Goal: Information Seeking & Learning: Learn about a topic

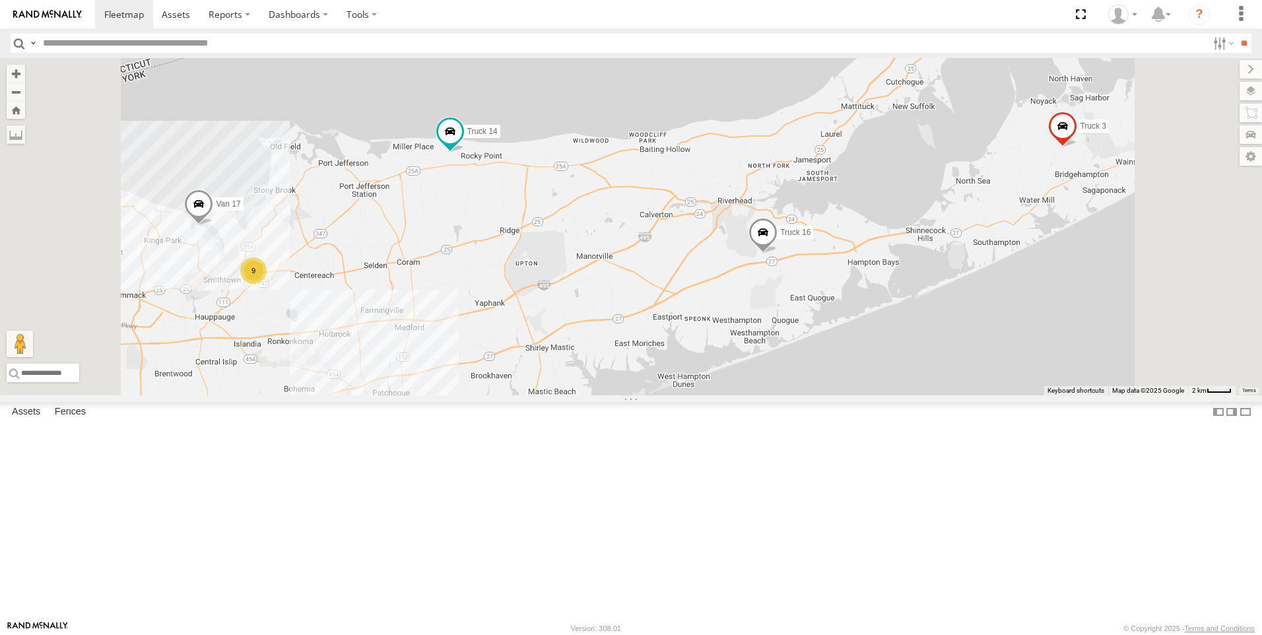
click at [0, 0] on link at bounding box center [0, 0] width 0 height 0
click at [0, 0] on span at bounding box center [0, 0] width 0 height 0
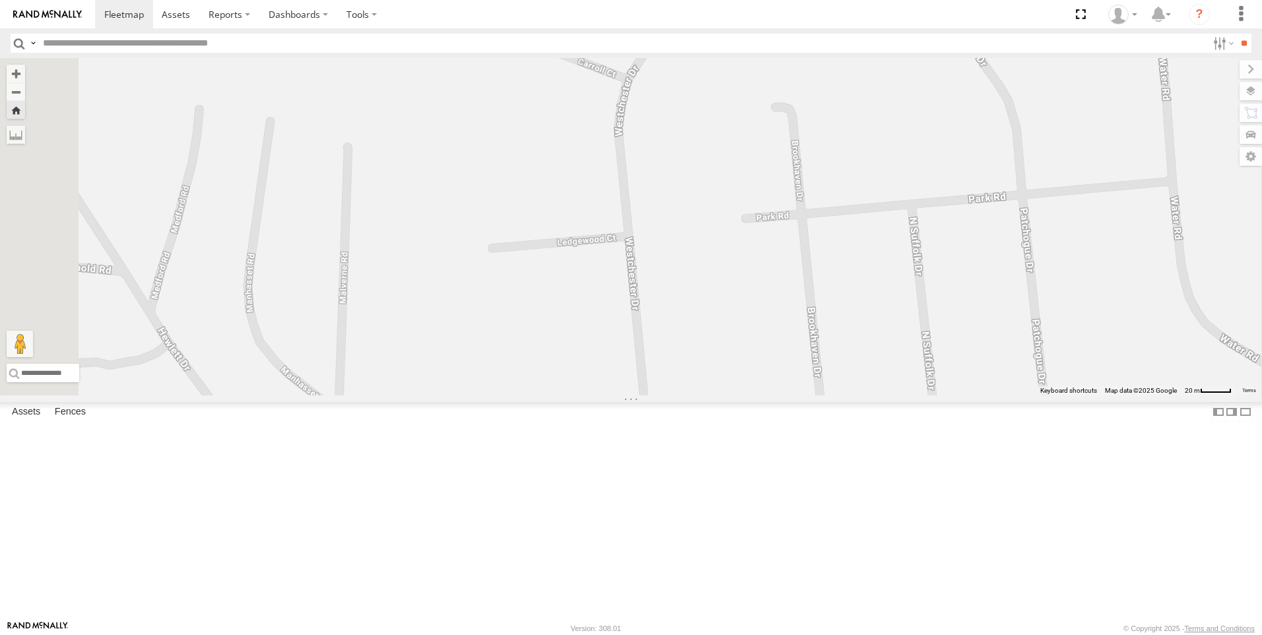
click at [0, 0] on span at bounding box center [0, 0] width 0 height 0
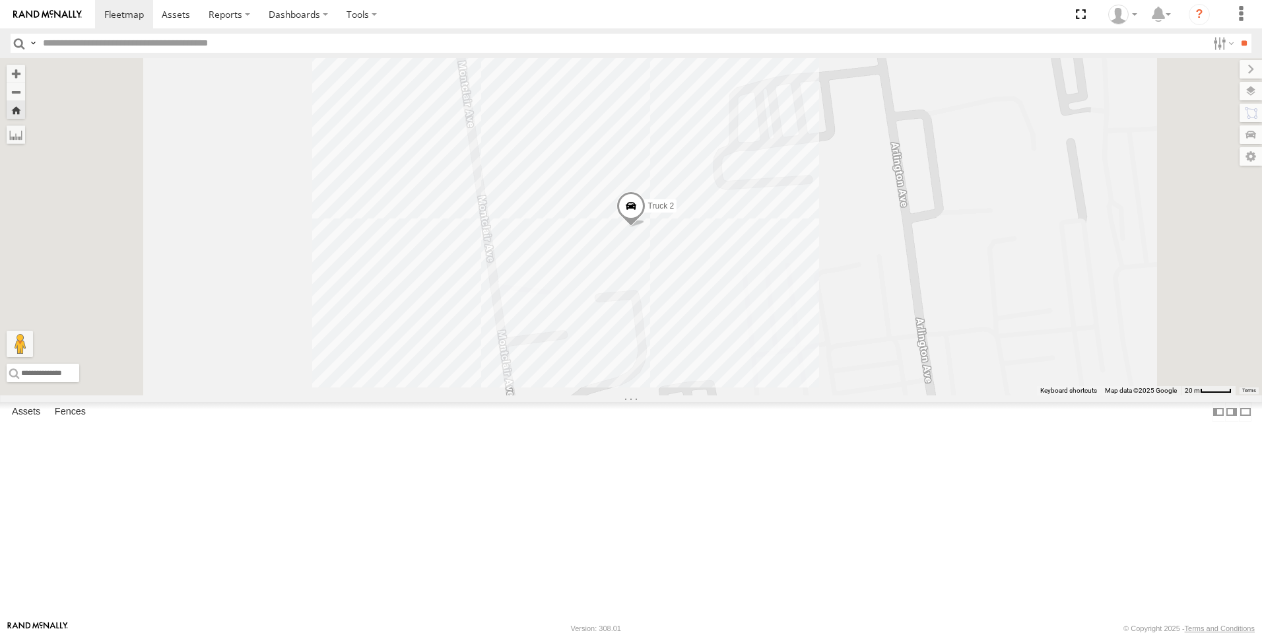
click at [0, 0] on span at bounding box center [0, 0] width 0 height 0
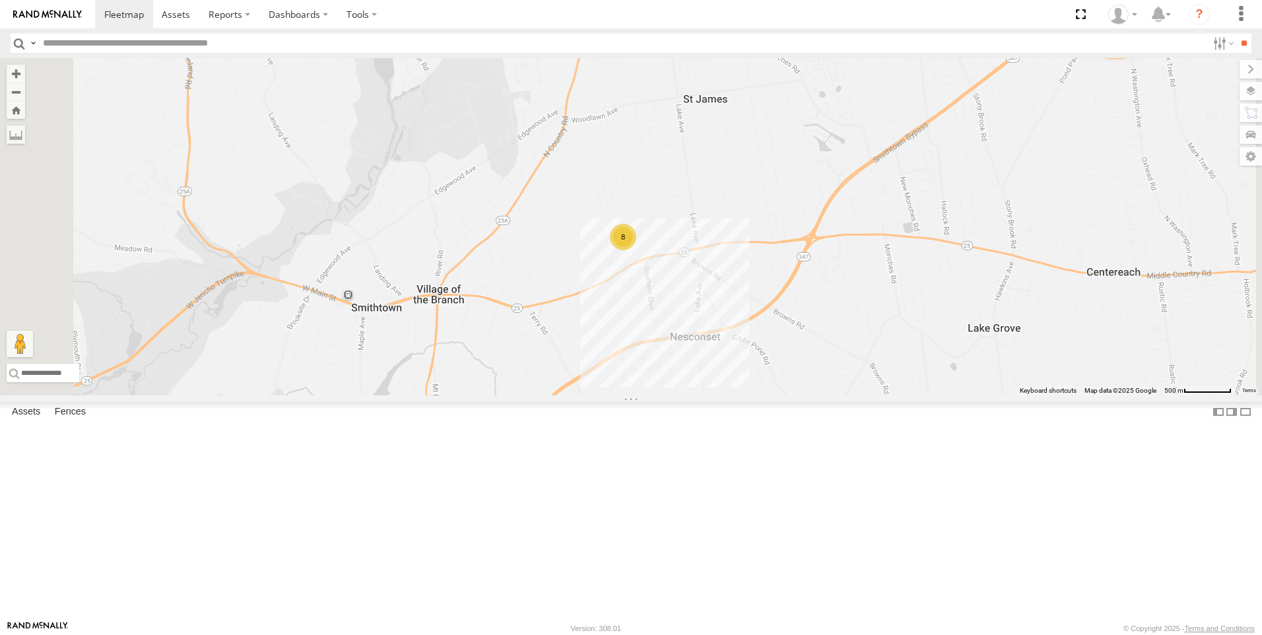
click at [0, 0] on link at bounding box center [0, 0] width 0 height 0
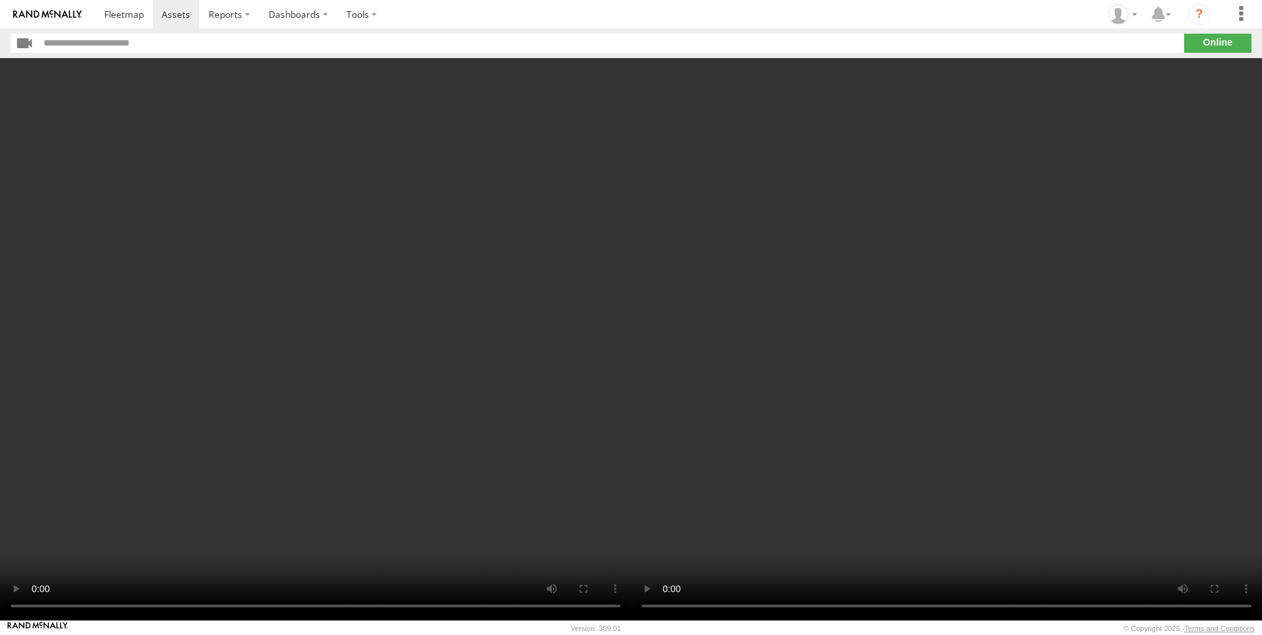
click at [484, 74] on video at bounding box center [315, 339] width 631 height 562
click at [346, 148] on video at bounding box center [315, 339] width 631 height 562
click at [218, 143] on video at bounding box center [315, 339] width 631 height 562
click at [256, 484] on video at bounding box center [315, 339] width 631 height 562
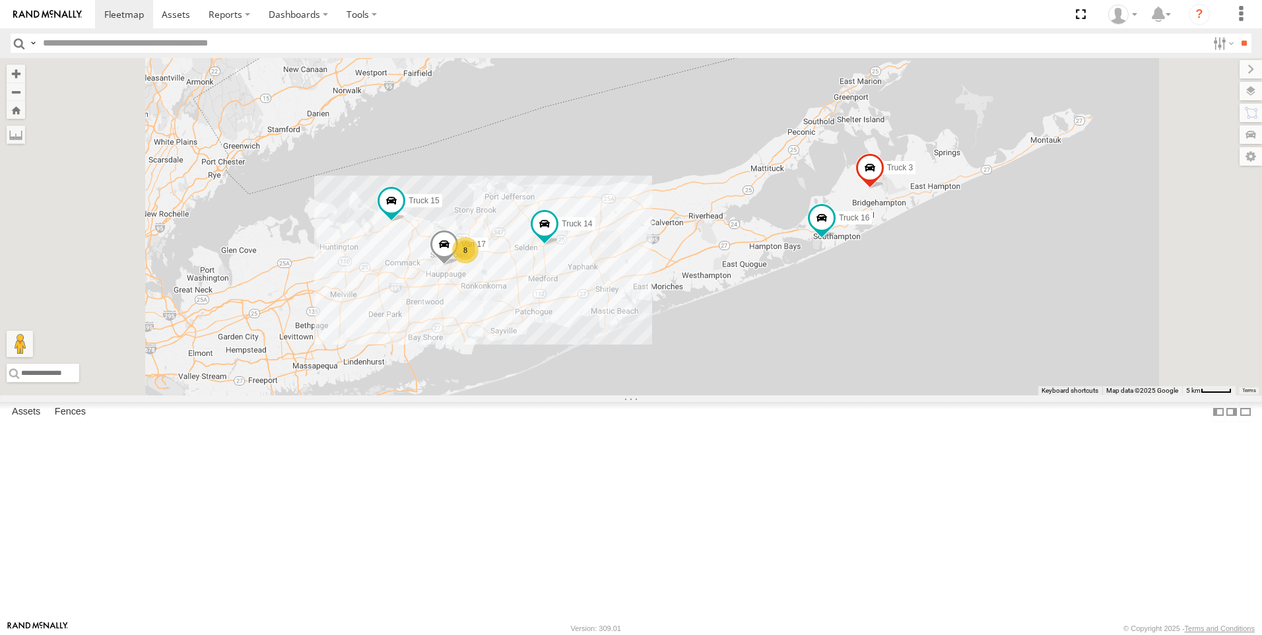
click at [0, 0] on link at bounding box center [0, 0] width 0 height 0
click at [0, 0] on div at bounding box center [0, 0] width 0 height 0
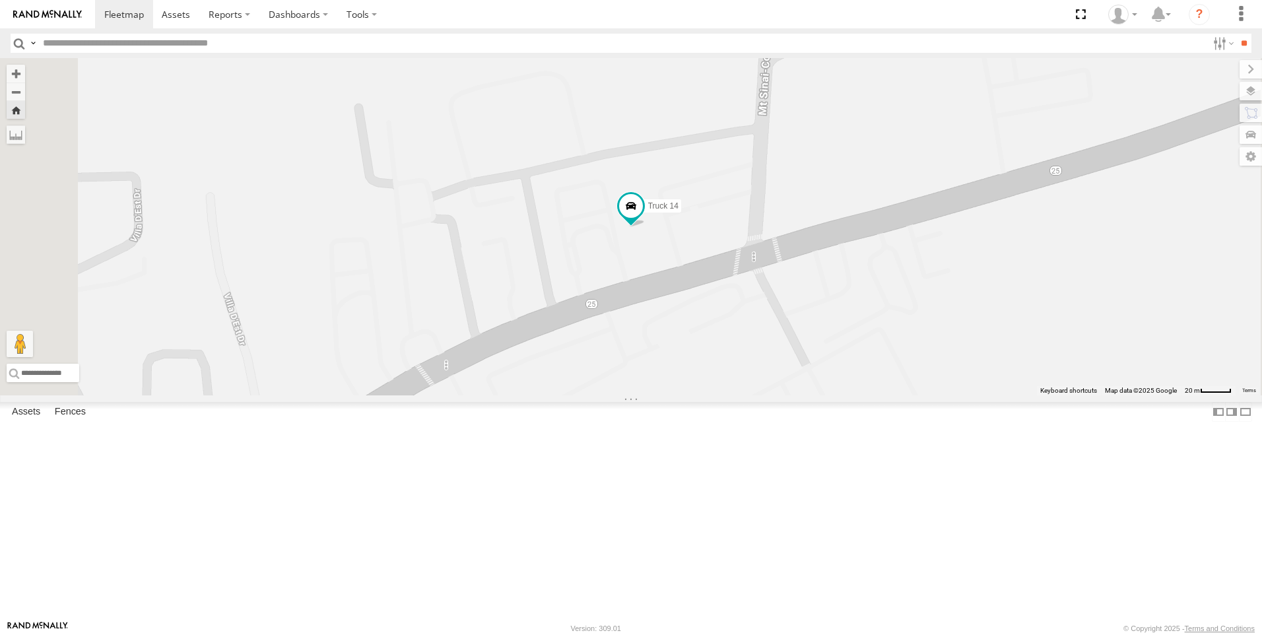
click at [0, 0] on div "Truck 14" at bounding box center [0, 0] width 0 height 0
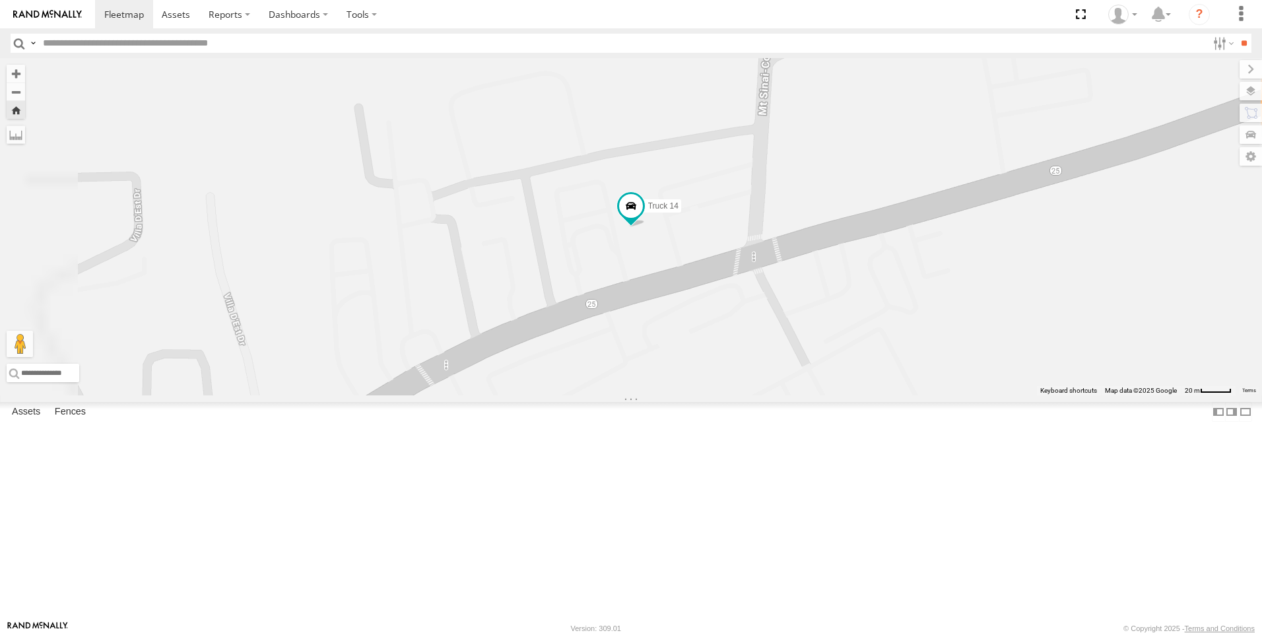
click at [0, 0] on span at bounding box center [0, 0] width 0 height 0
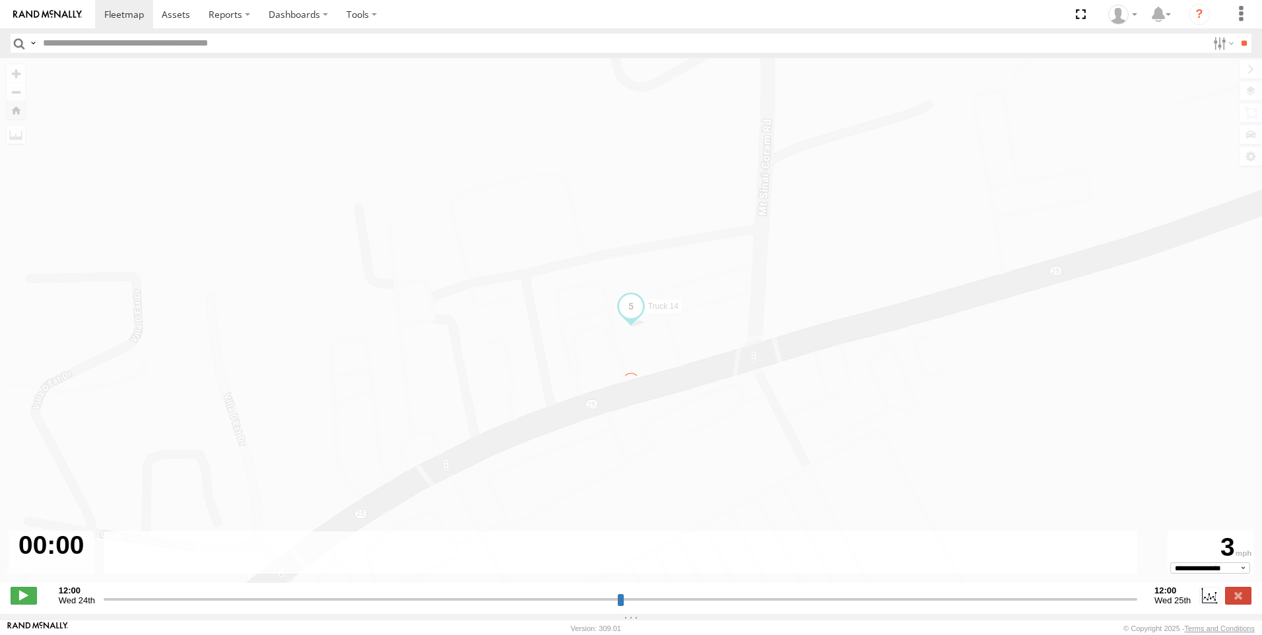
type input "**********"
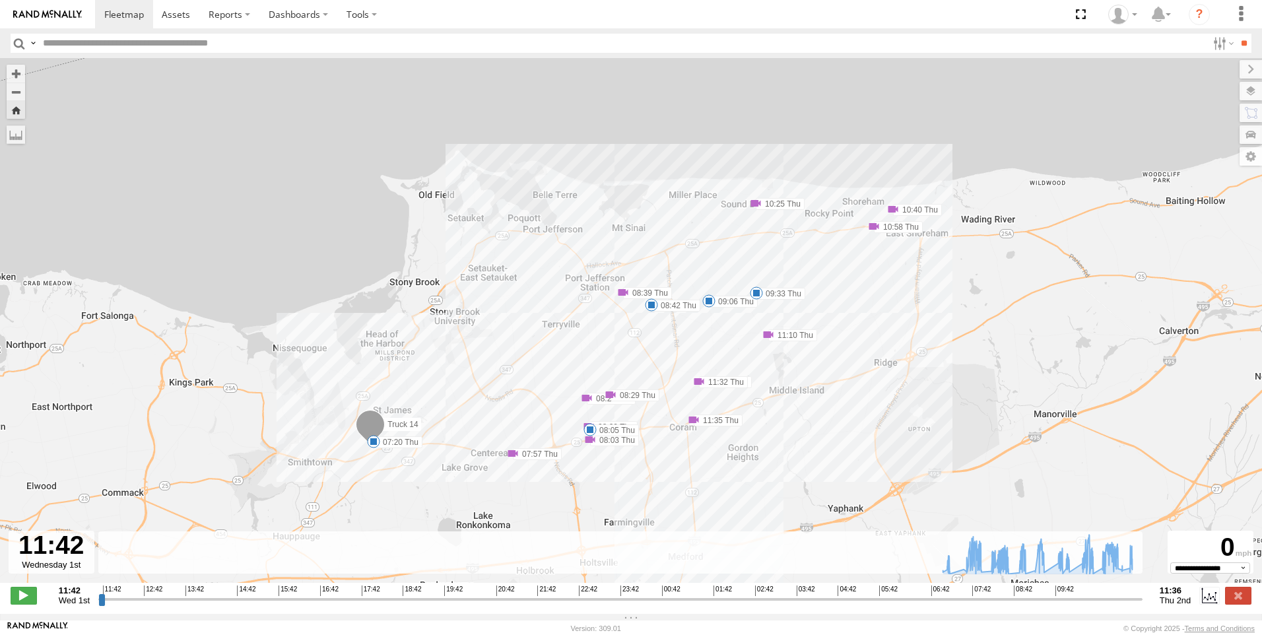
click at [769, 344] on div "Truck 14 07:20 Thu 07:57 Thu 08:03 Thu 08:05 Thu 08:20 Thu 08:23 Thu 08:29 Thu …" at bounding box center [631, 327] width 1262 height 538
click at [766, 335] on span at bounding box center [768, 334] width 13 height 13
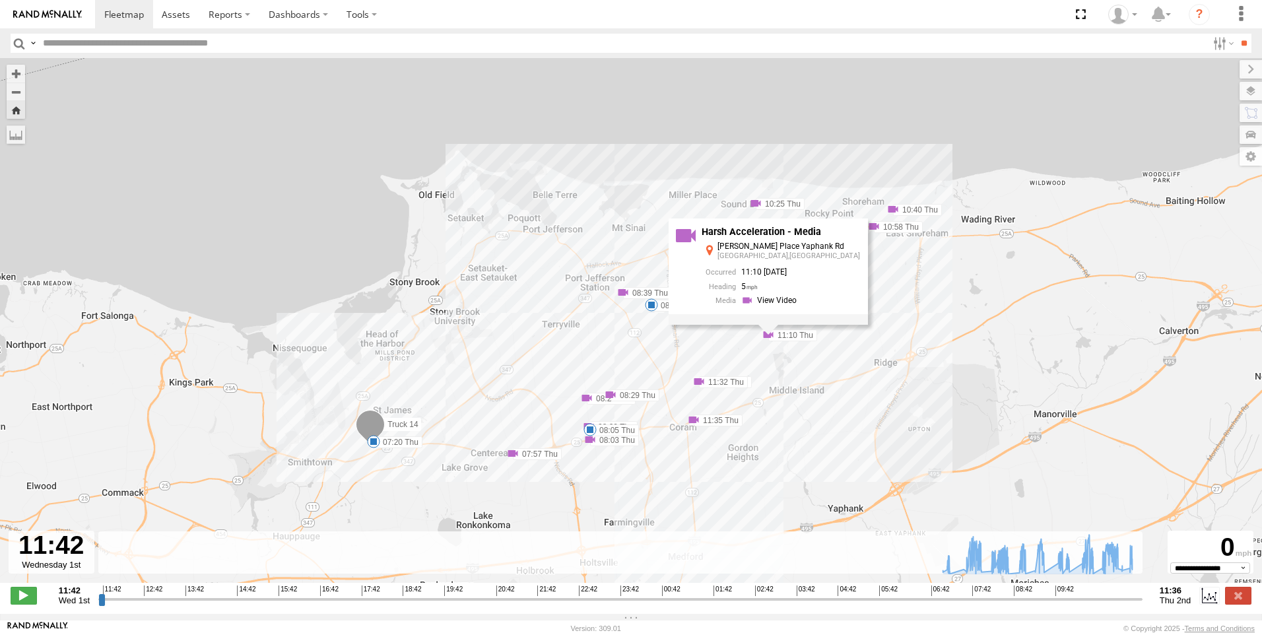
click at [700, 385] on span at bounding box center [698, 381] width 13 height 13
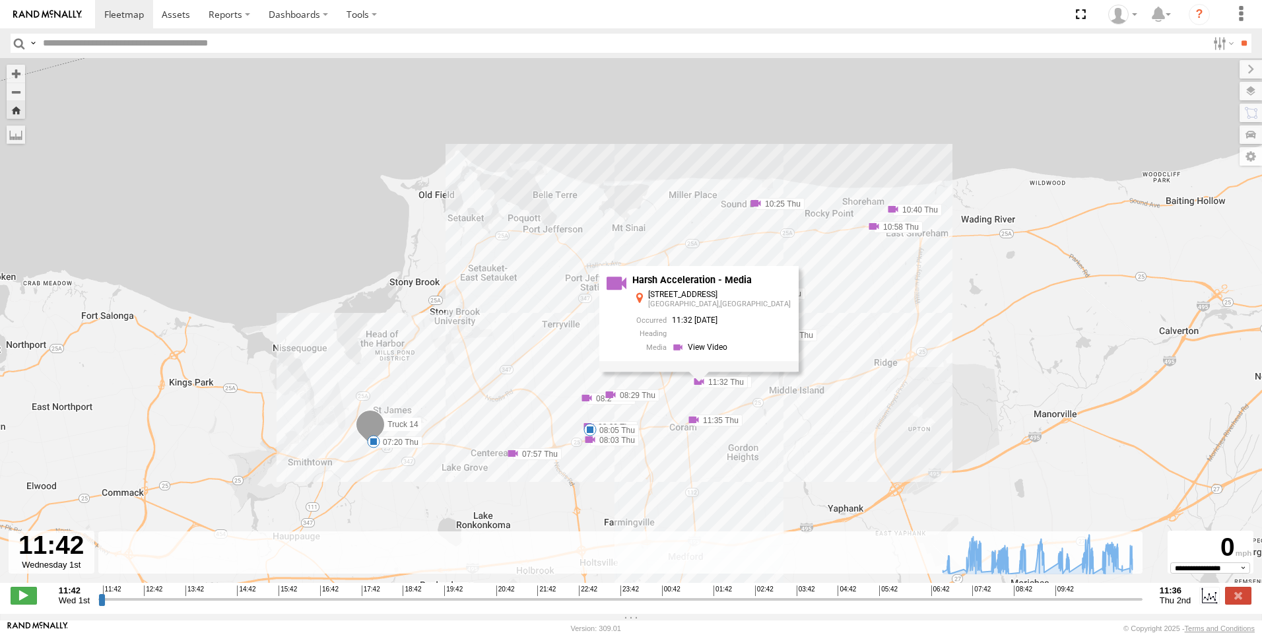
click at [690, 426] on span at bounding box center [693, 419] width 13 height 13
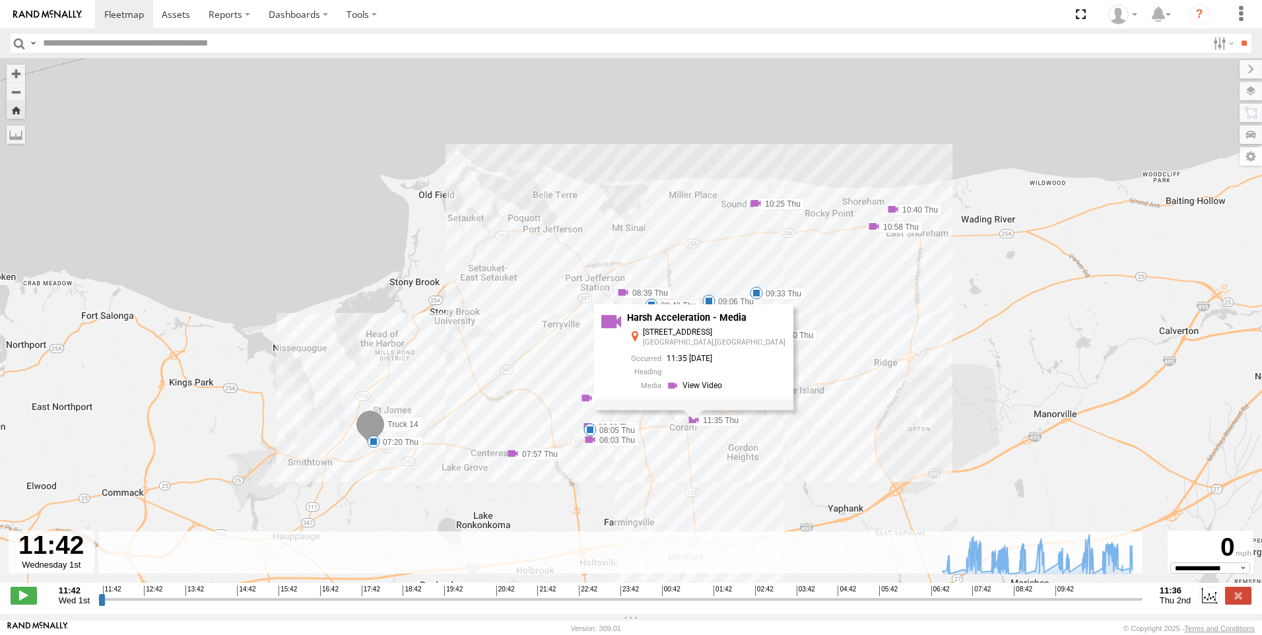
click at [874, 228] on span at bounding box center [873, 226] width 13 height 13
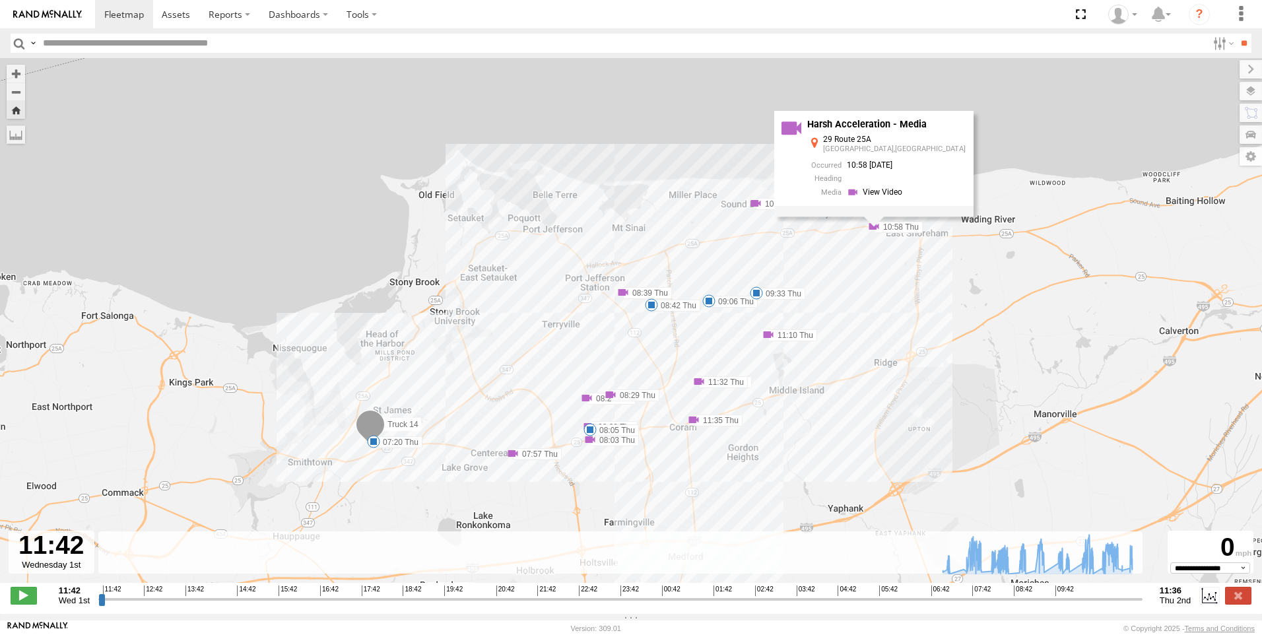
click at [609, 399] on span at bounding box center [610, 394] width 13 height 13
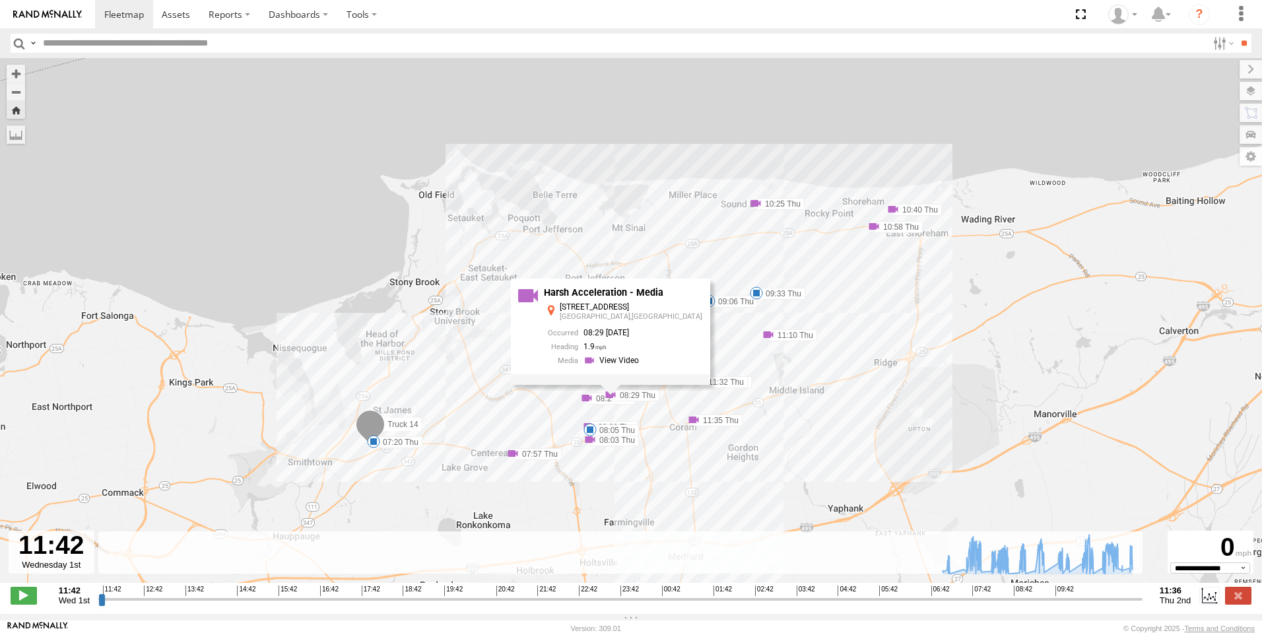
click at [585, 403] on span at bounding box center [586, 397] width 13 height 13
click at [591, 441] on span at bounding box center [589, 439] width 13 height 13
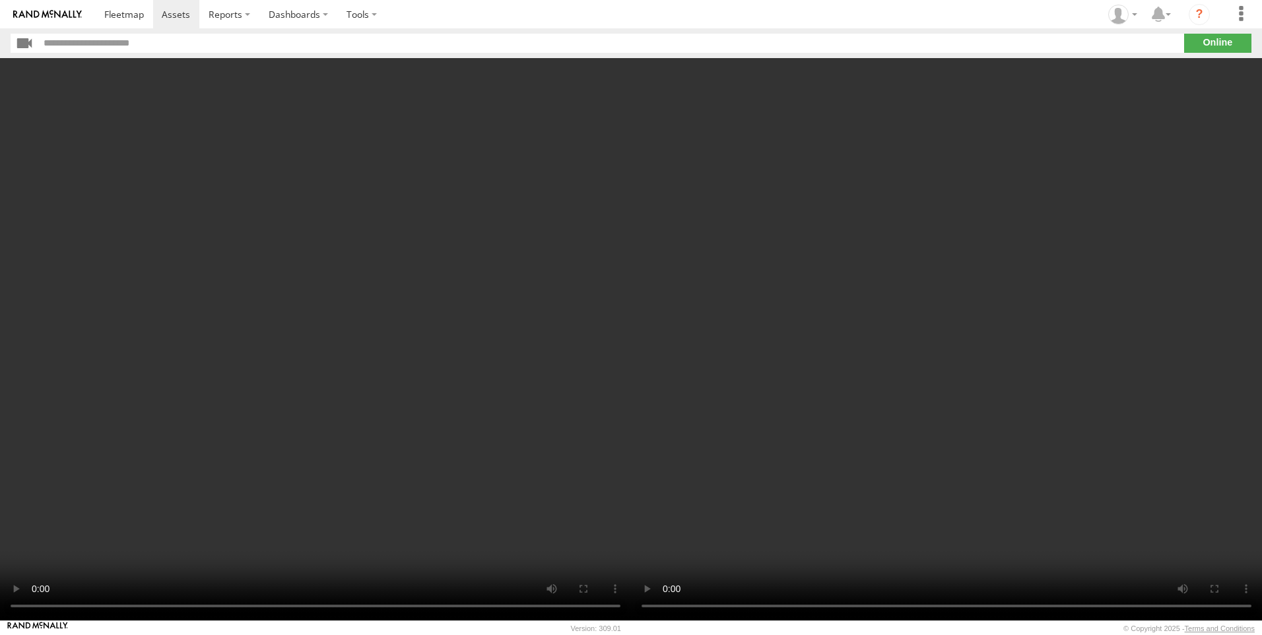
drag, startPoint x: 201, startPoint y: 216, endPoint x: 222, endPoint y: 209, distance: 22.3
click at [222, 209] on video at bounding box center [315, 339] width 631 height 562
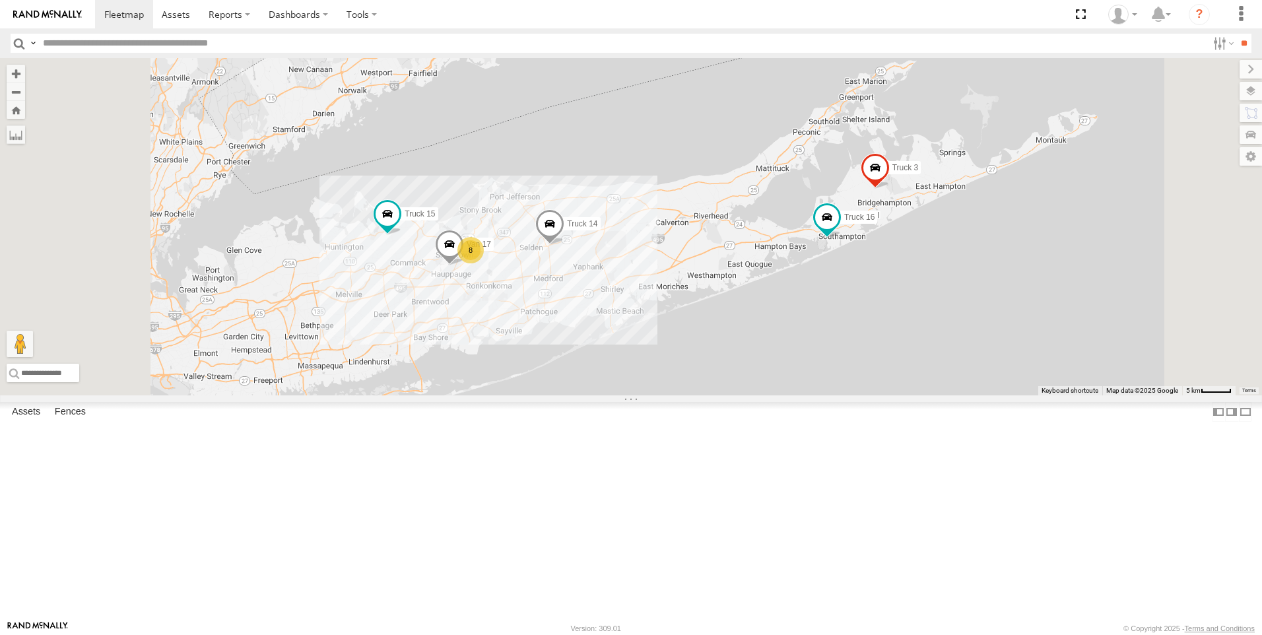
click at [0, 0] on link at bounding box center [0, 0] width 0 height 0
click at [0, 0] on div at bounding box center [0, 0] width 0 height 0
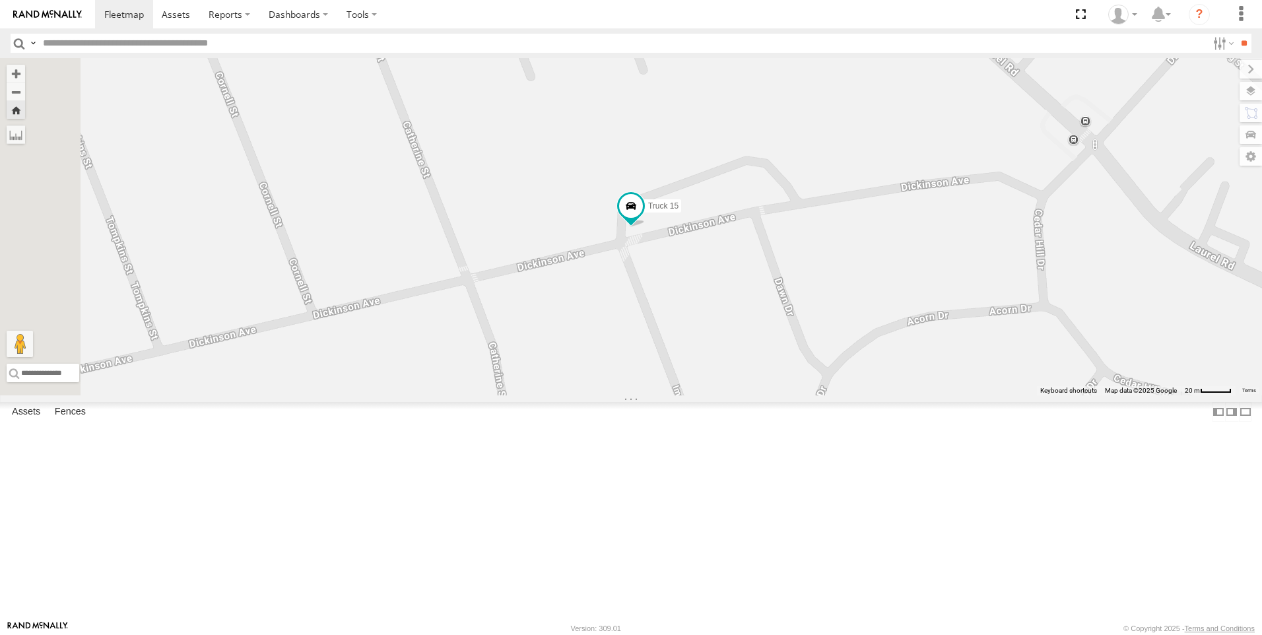
click at [0, 0] on div "All Assets" at bounding box center [0, 0] width 0 height 0
click at [0, 0] on span at bounding box center [0, 0] width 0 height 0
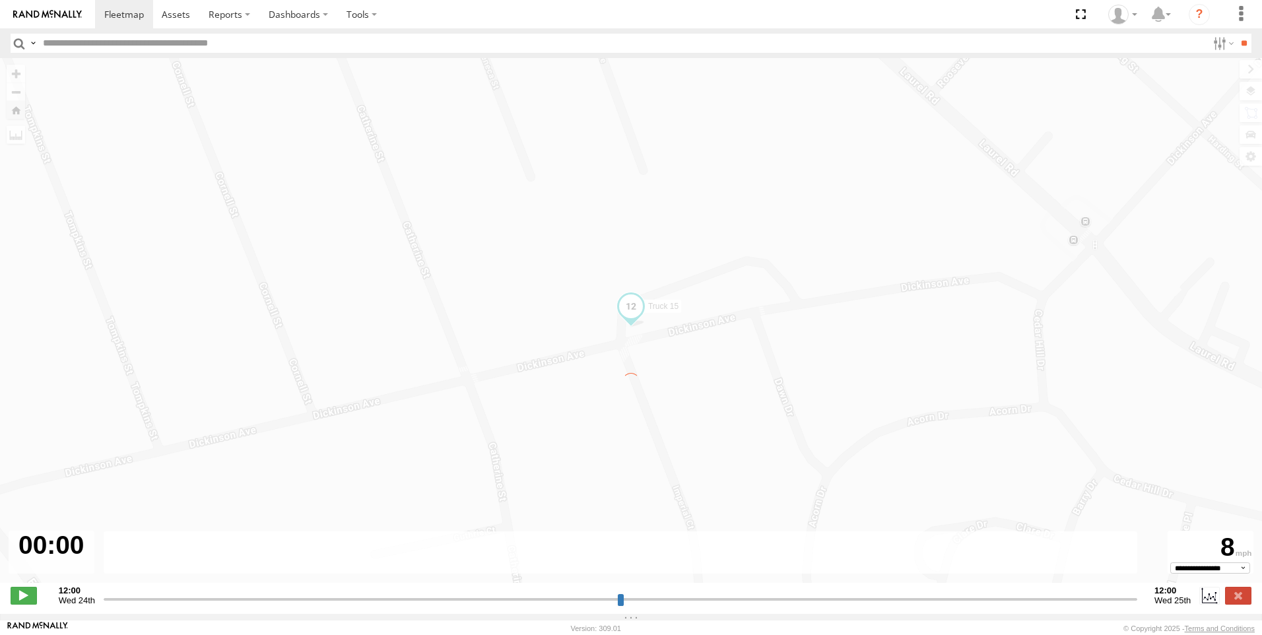
type input "**********"
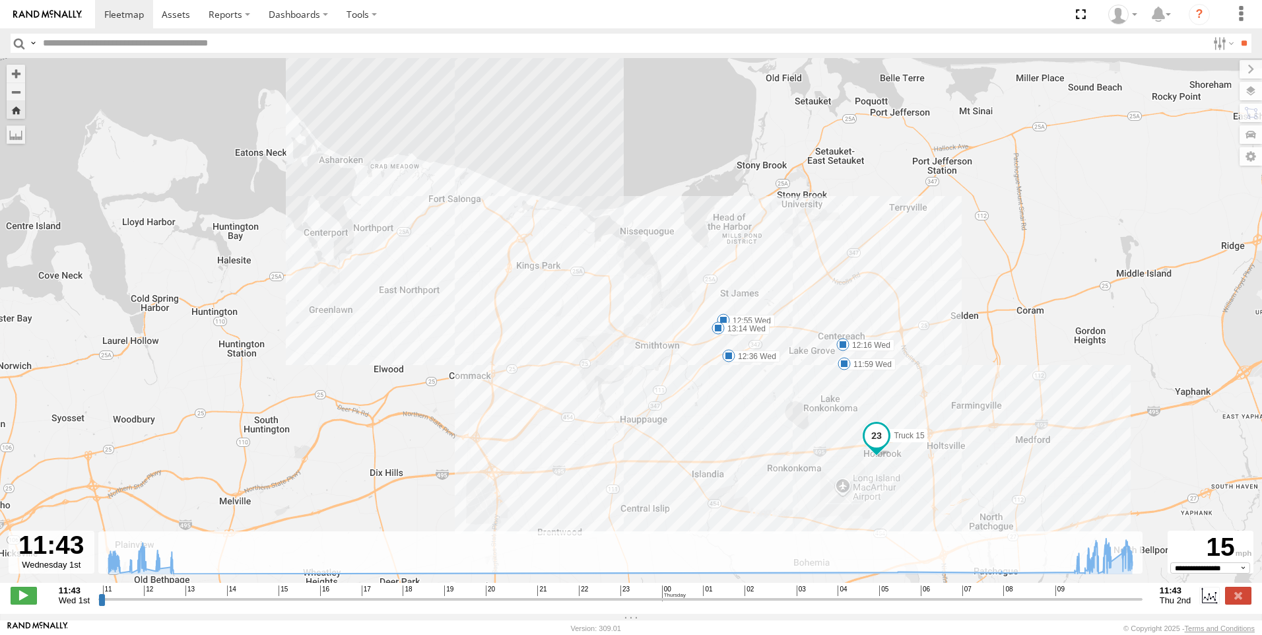
click at [731, 358] on span at bounding box center [728, 355] width 13 height 13
click at [767, 394] on div "Truck 15 11:59 Wed 12:16 Wed 12:36 Wed 12:55 Wed 13:14 Wed 12:36 Wed 1st Oct 12…" at bounding box center [631, 327] width 1262 height 538
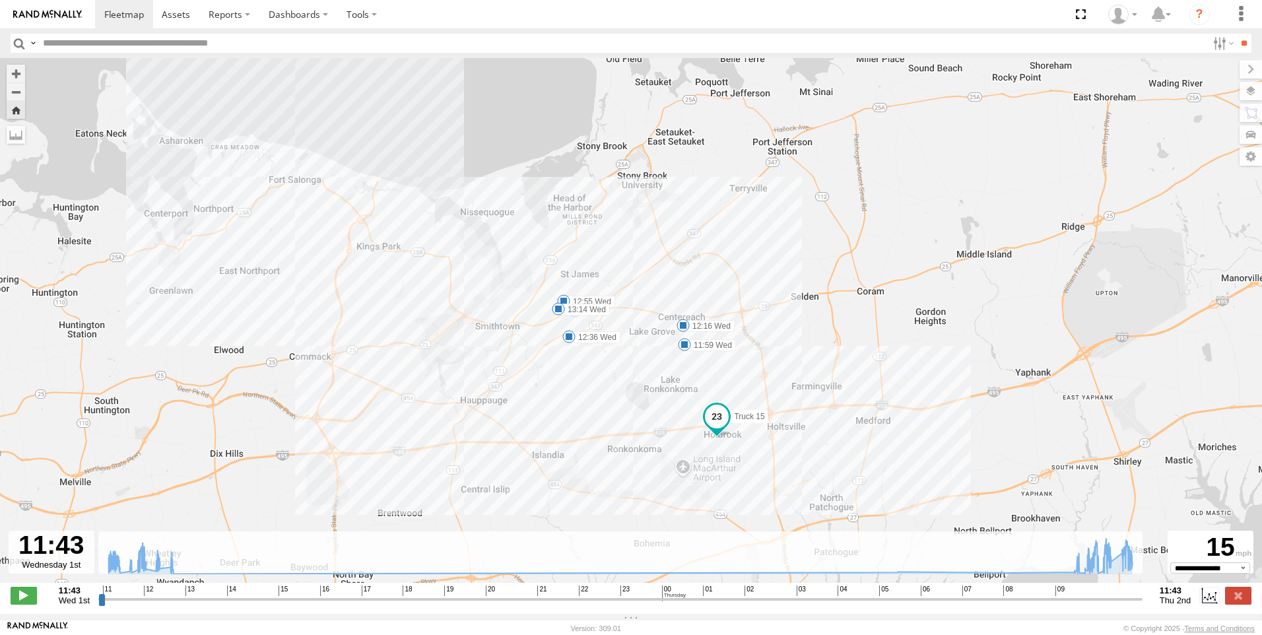
drag, startPoint x: 754, startPoint y: 397, endPoint x: 591, endPoint y: 378, distance: 164.1
click at [591, 378] on div "Truck 15 11:59 Wed 12:16 Wed 12:36 Wed 12:55 Wed 13:14 Wed" at bounding box center [631, 327] width 1262 height 538
click at [683, 348] on span at bounding box center [684, 344] width 13 height 13
click at [819, 257] on div "Truck 15 11:59 Wed 12:16 Wed 12:36 Wed 12:55 Wed 13:14 Wed 11:59 Wed 1st Oct 12…" at bounding box center [631, 327] width 1262 height 538
click at [684, 328] on span at bounding box center [682, 325] width 13 height 13
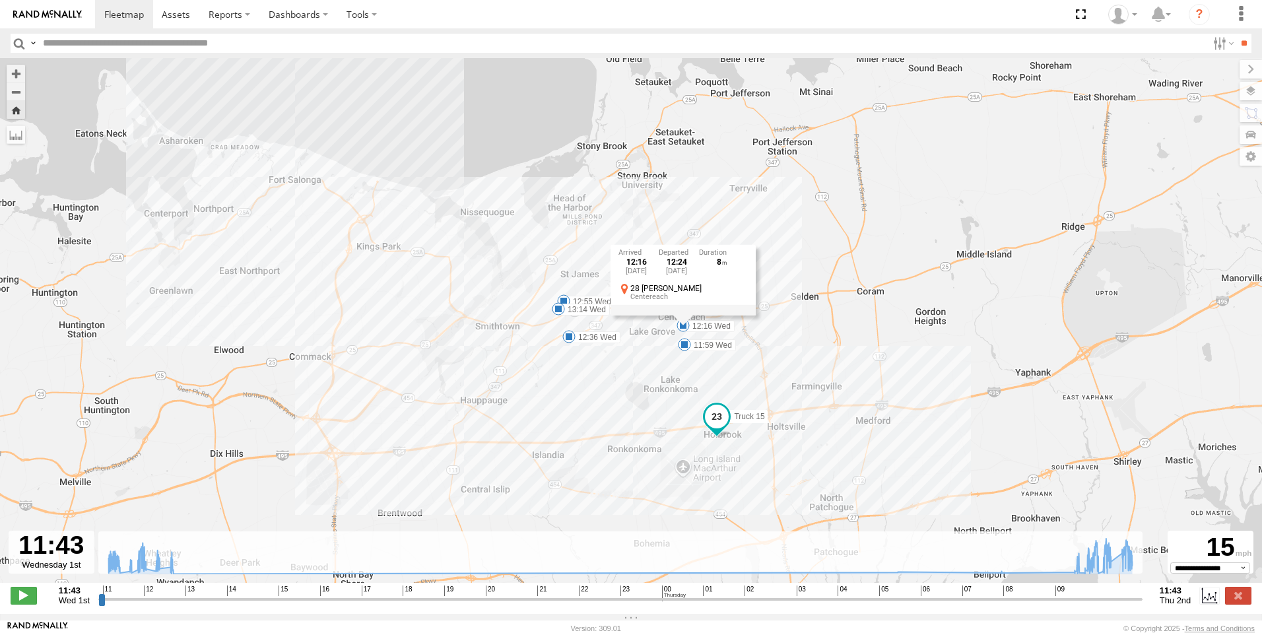
click at [564, 300] on span at bounding box center [563, 300] width 13 height 13
click at [560, 291] on div "12:55 Wed 1st Oct 13:10 Wed 1st Oct 15 12 Ketcham Ave St. James" at bounding box center [563, 255] width 157 height 71
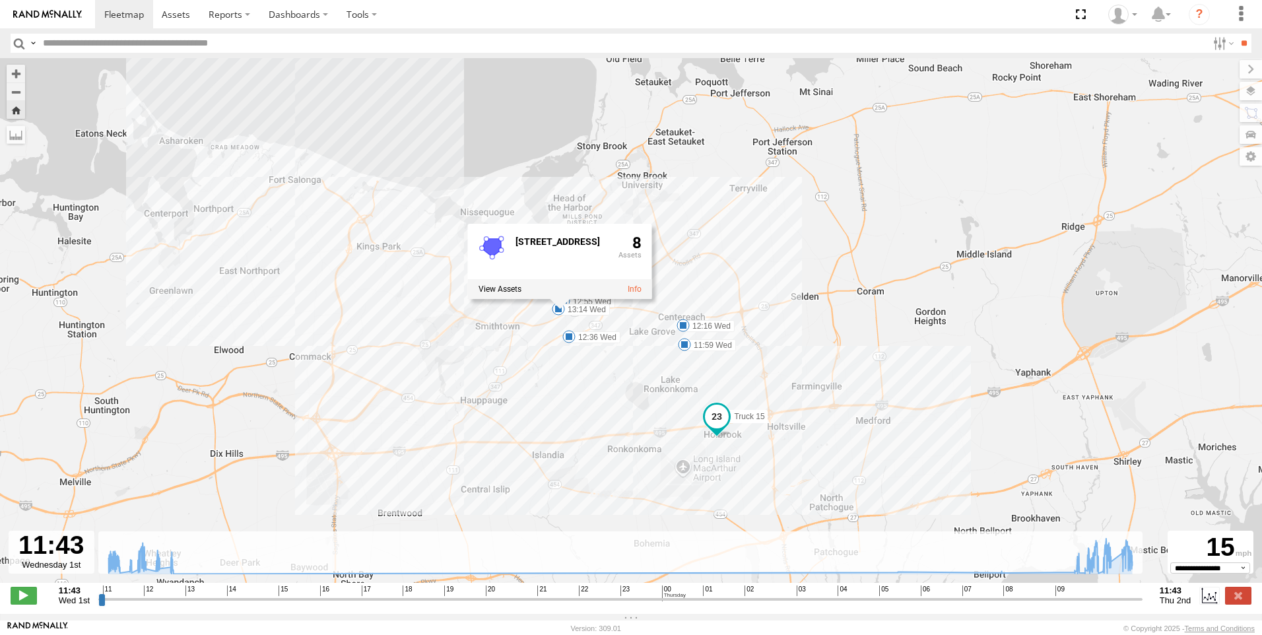
click at [570, 341] on span at bounding box center [568, 336] width 13 height 13
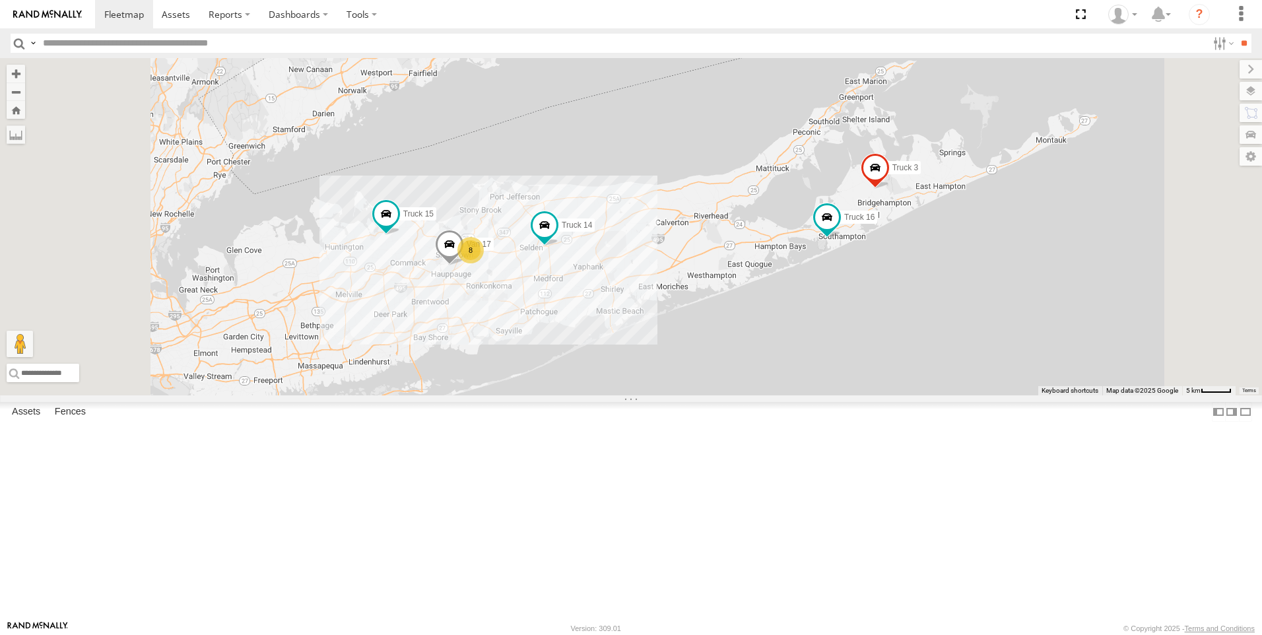
click at [0, 0] on div at bounding box center [0, 0] width 0 height 0
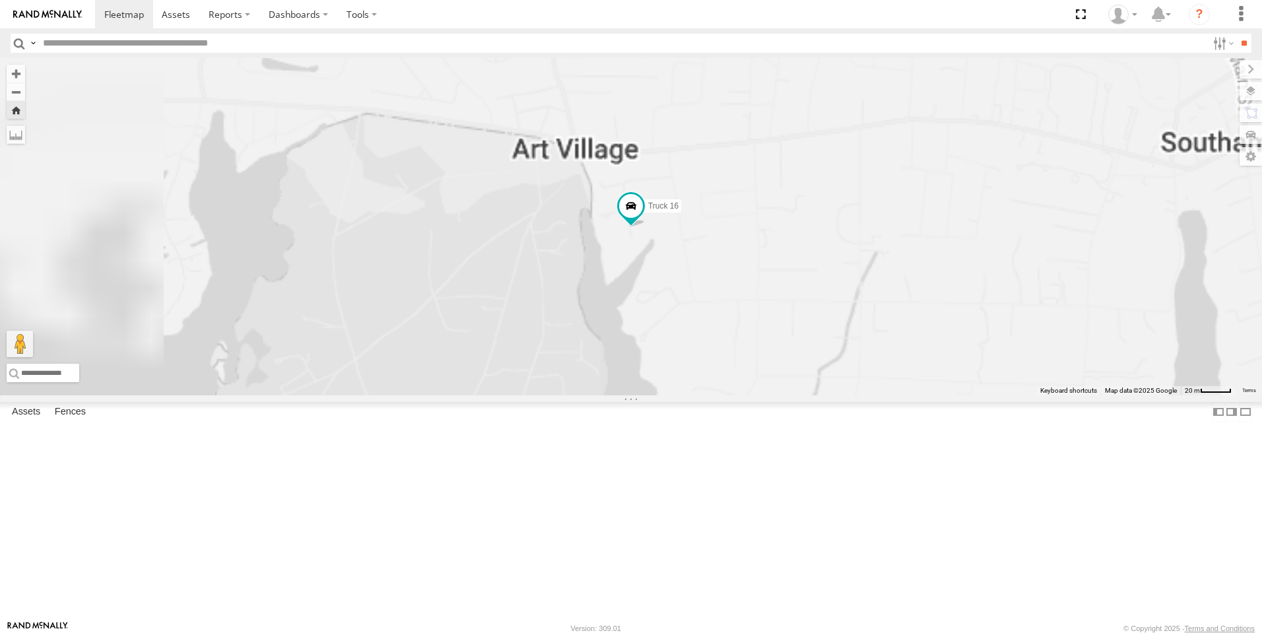
click at [0, 0] on div "All Assets" at bounding box center [0, 0] width 0 height 0
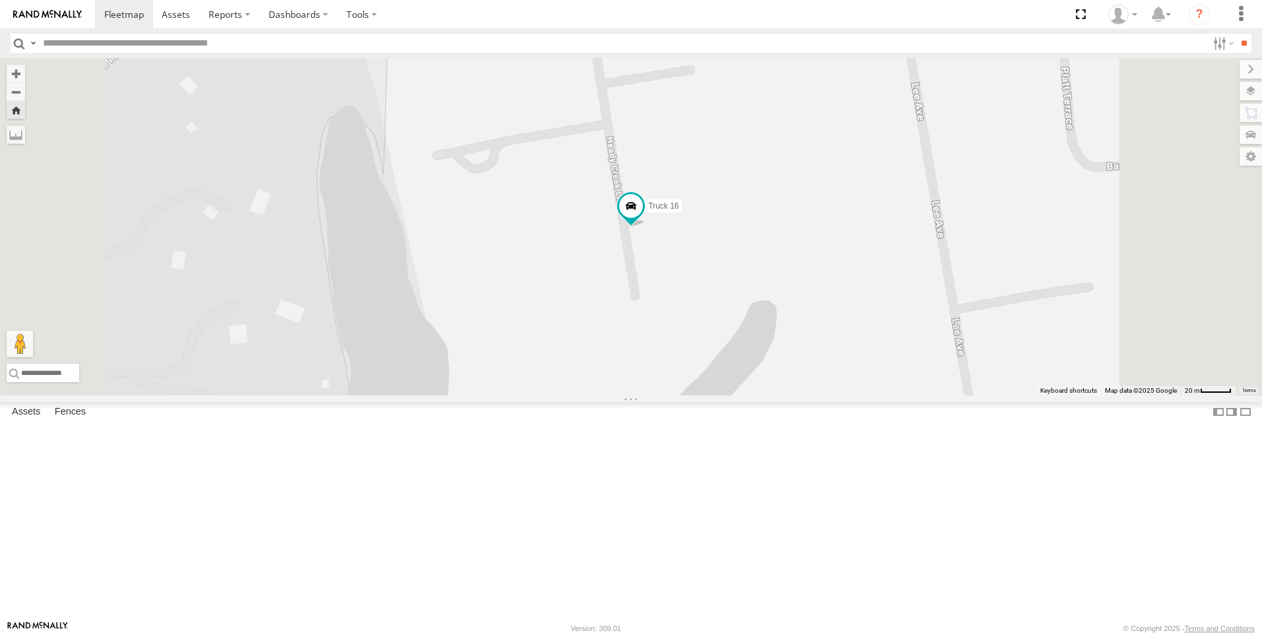
click at [0, 0] on span at bounding box center [0, 0] width 0 height 0
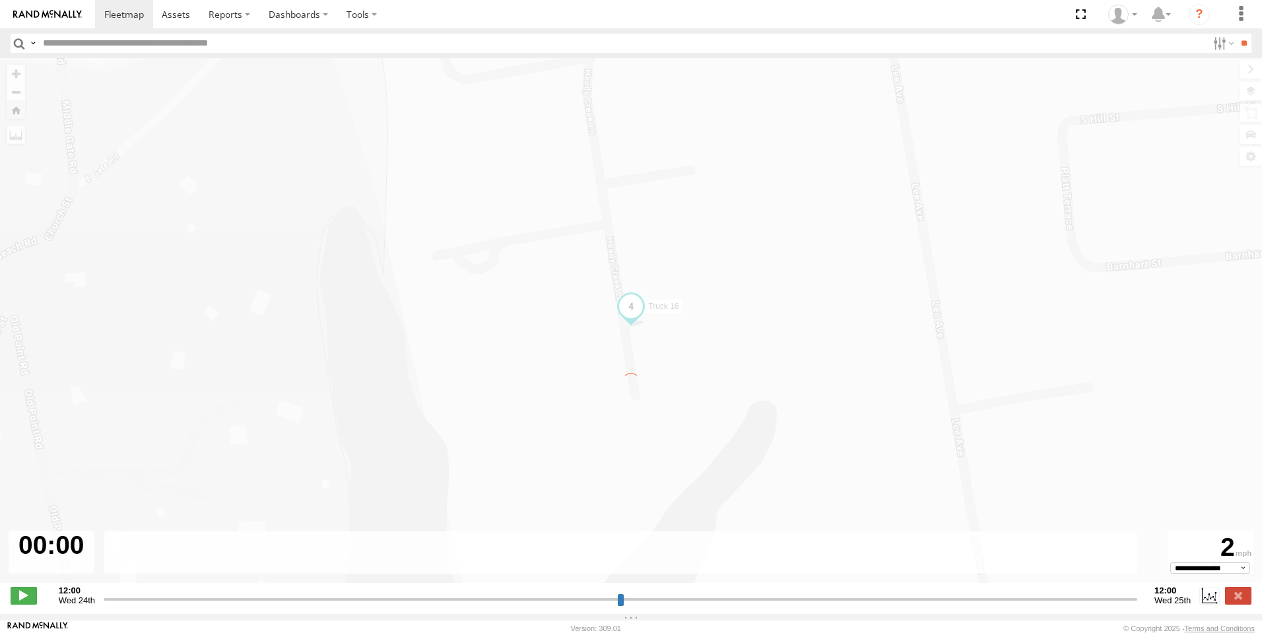
type input "**********"
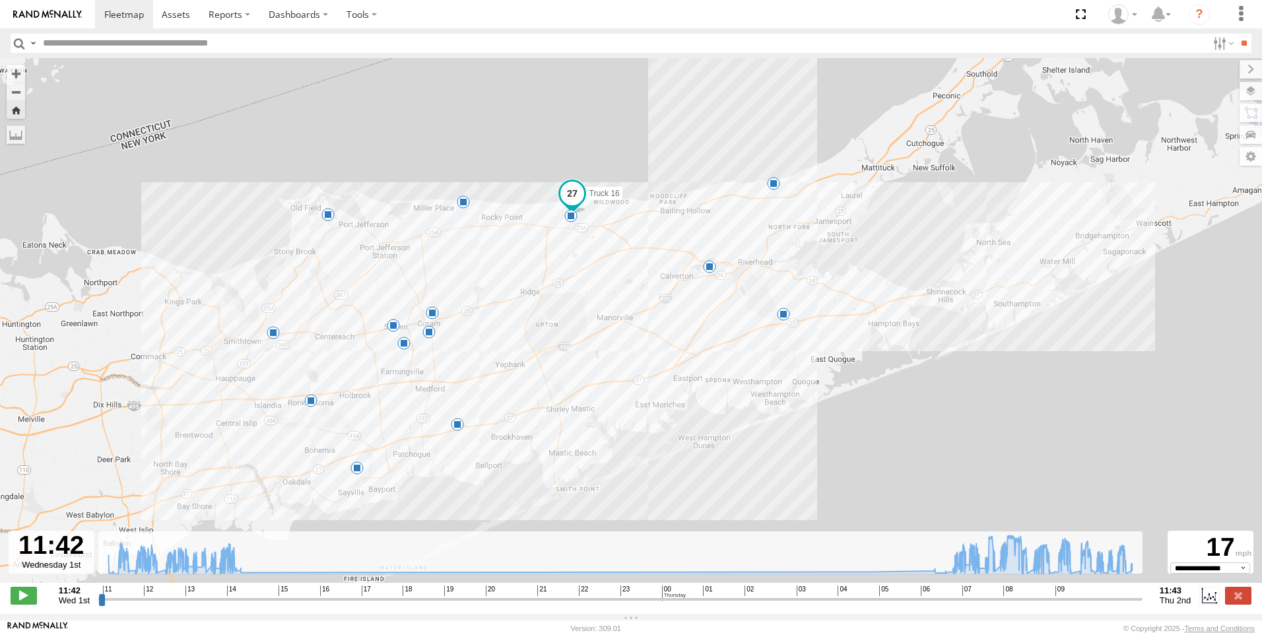
click at [429, 339] on span at bounding box center [428, 331] width 13 height 13
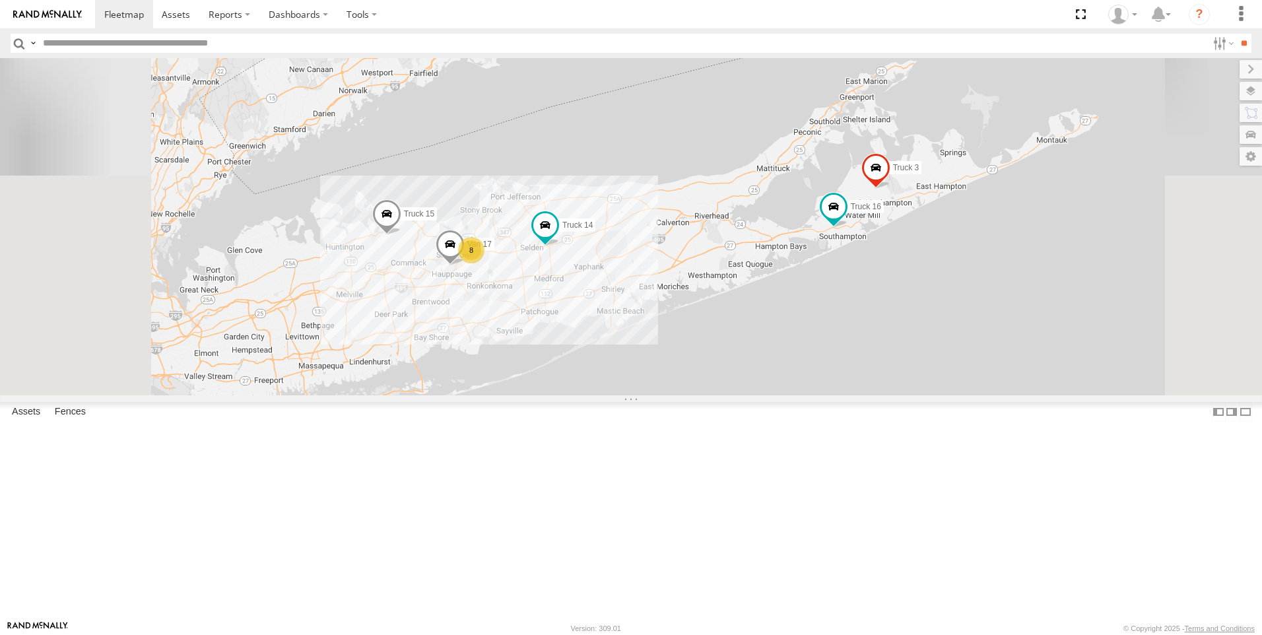
drag, startPoint x: 0, startPoint y: 0, endPoint x: 36, endPoint y: 82, distance: 90.1
click at [0, 0] on div "Truck 14 All Assets" at bounding box center [0, 0] width 0 height 0
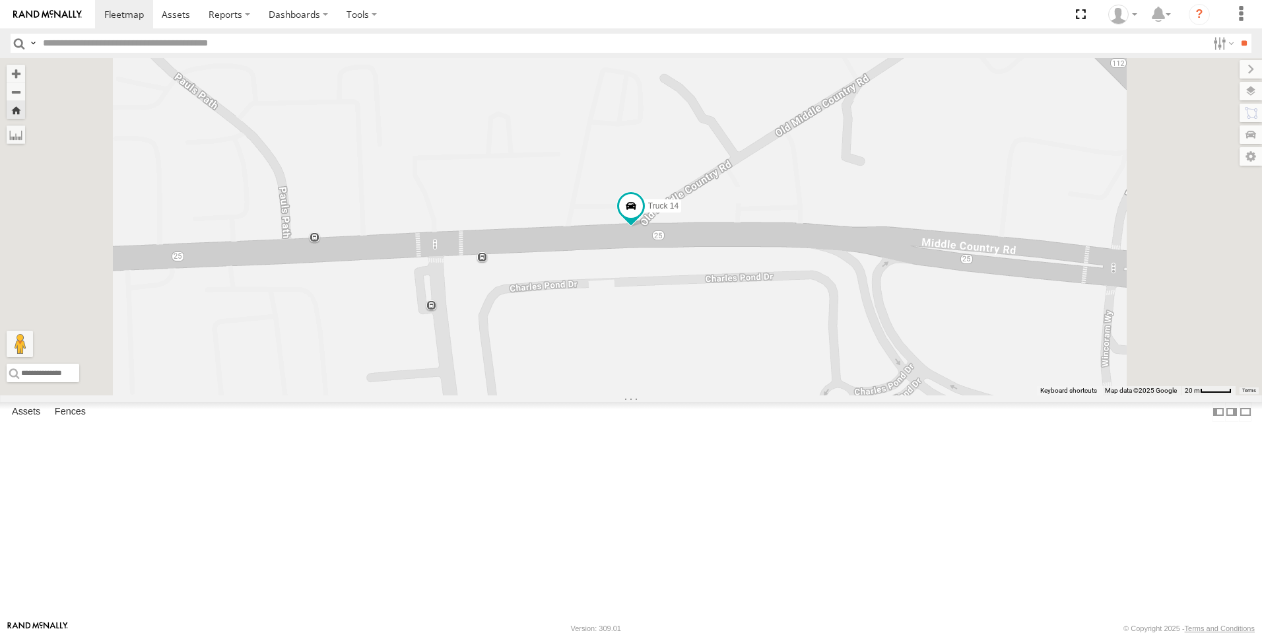
click at [0, 0] on span at bounding box center [0, 0] width 0 height 0
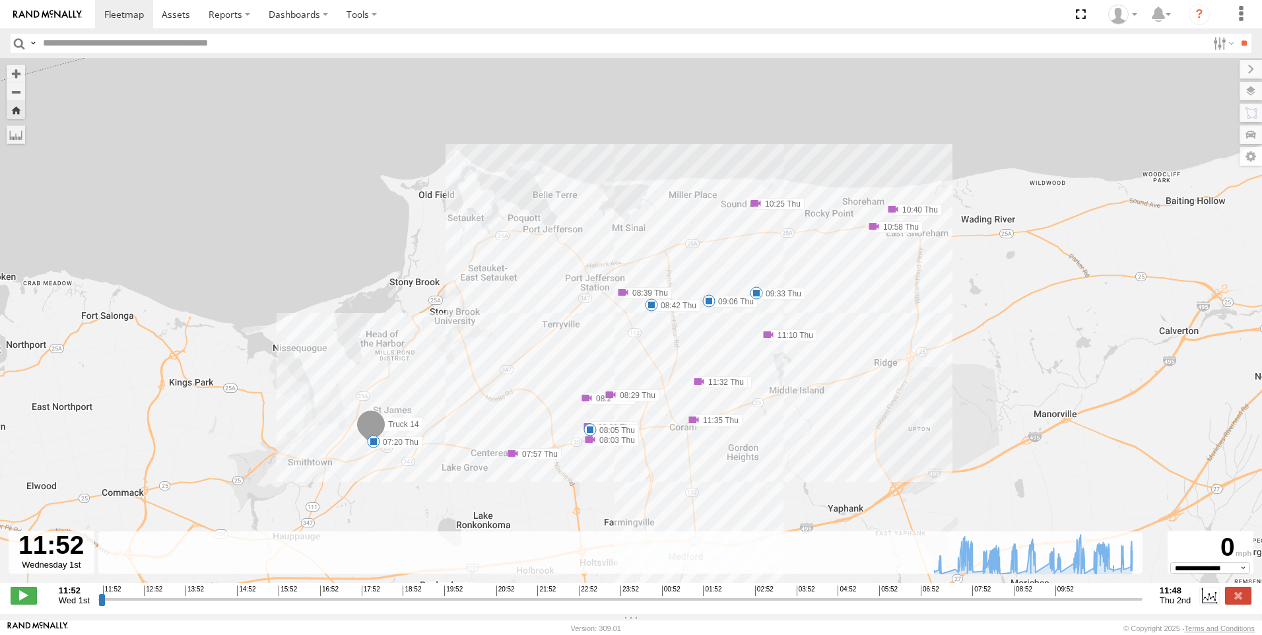
click at [649, 306] on span at bounding box center [651, 304] width 13 height 13
click at [668, 346] on div "Truck 14 07:20 Thu 07:57 Thu 08:03 Thu 08:05 Thu 08:20 Thu 08:23 Thu 08:29 Thu …" at bounding box center [631, 327] width 1262 height 538
click at [612, 325] on div "Truck 14 07:20 Thu 07:57 Thu 08:03 Thu 08:05 Thu 08:20 Thu 08:23 Thu 08:29 Thu …" at bounding box center [631, 327] width 1262 height 538
click at [624, 294] on span at bounding box center [622, 292] width 13 height 13
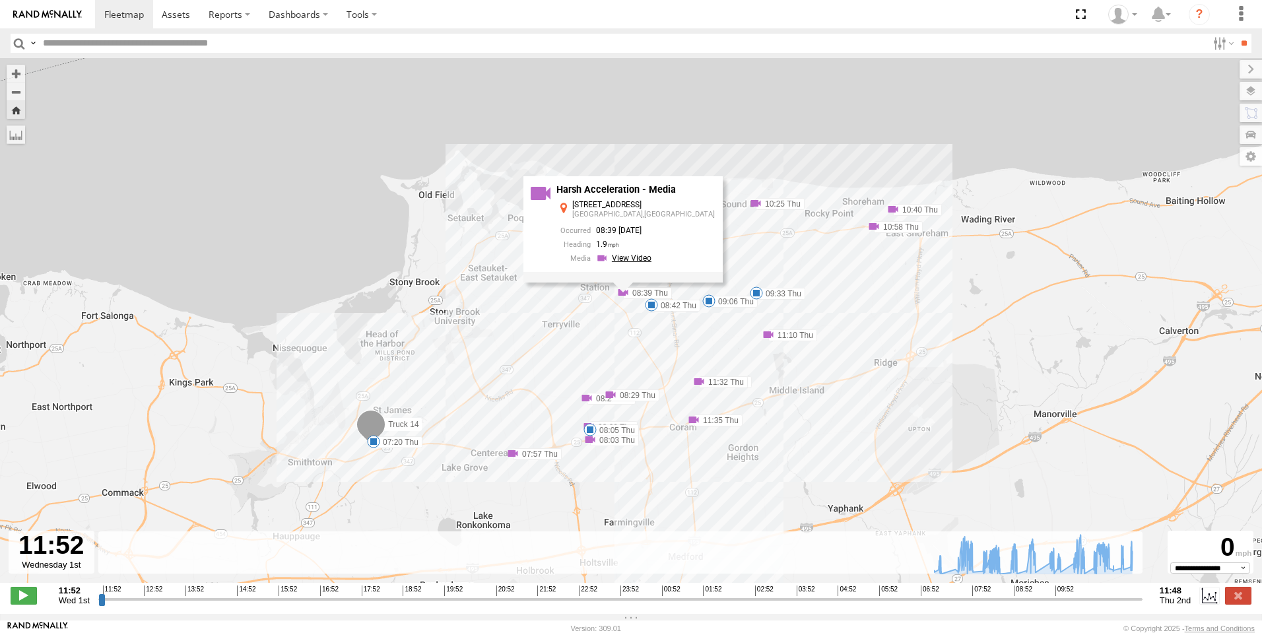
click at [651, 257] on link at bounding box center [625, 258] width 59 height 13
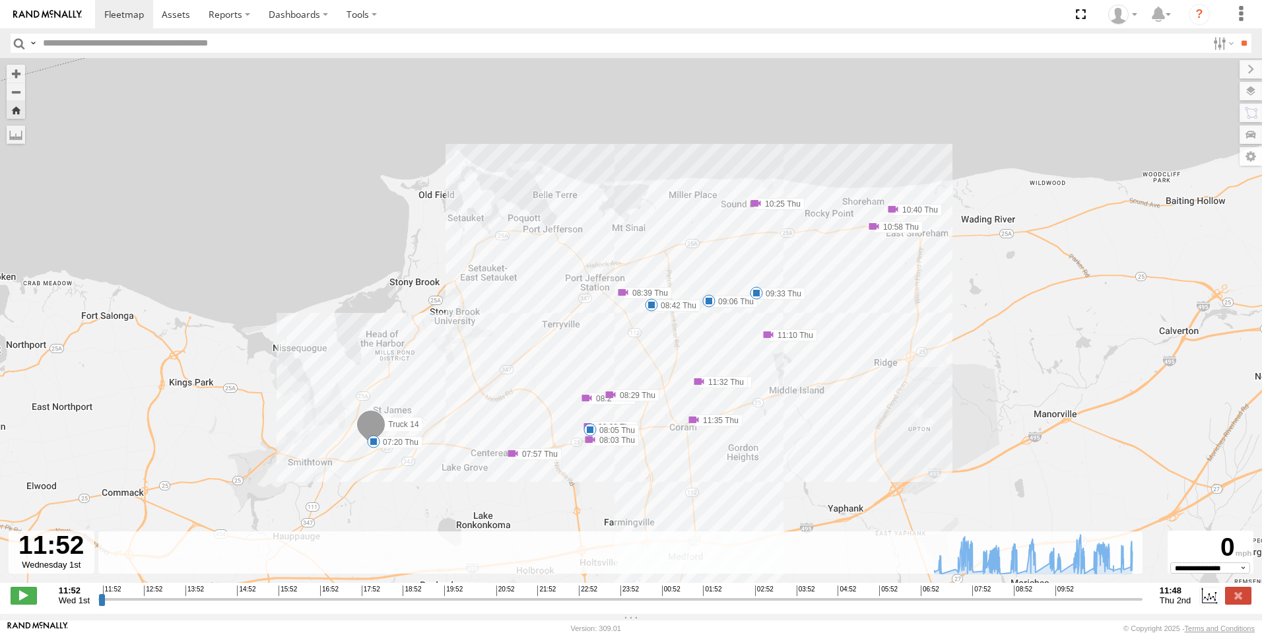
click at [511, 460] on span at bounding box center [512, 453] width 13 height 13
click at [539, 425] on link at bounding box center [531, 418] width 59 height 13
click at [770, 337] on span at bounding box center [769, 333] width 13 height 13
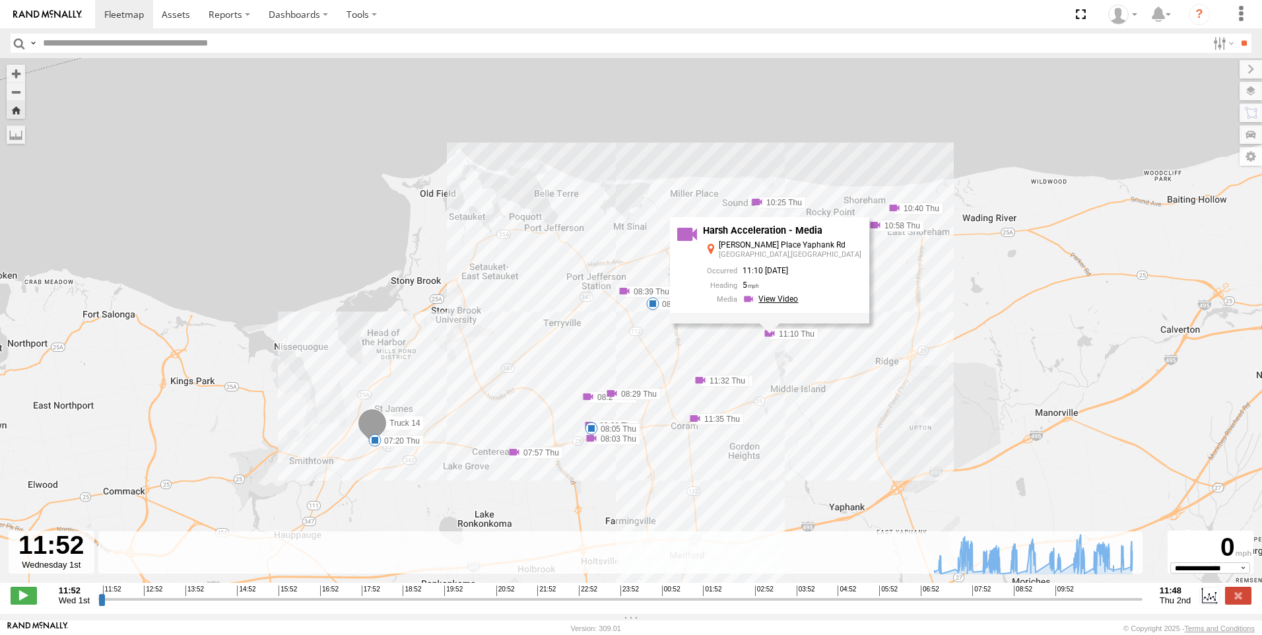
click at [767, 300] on link at bounding box center [771, 299] width 59 height 13
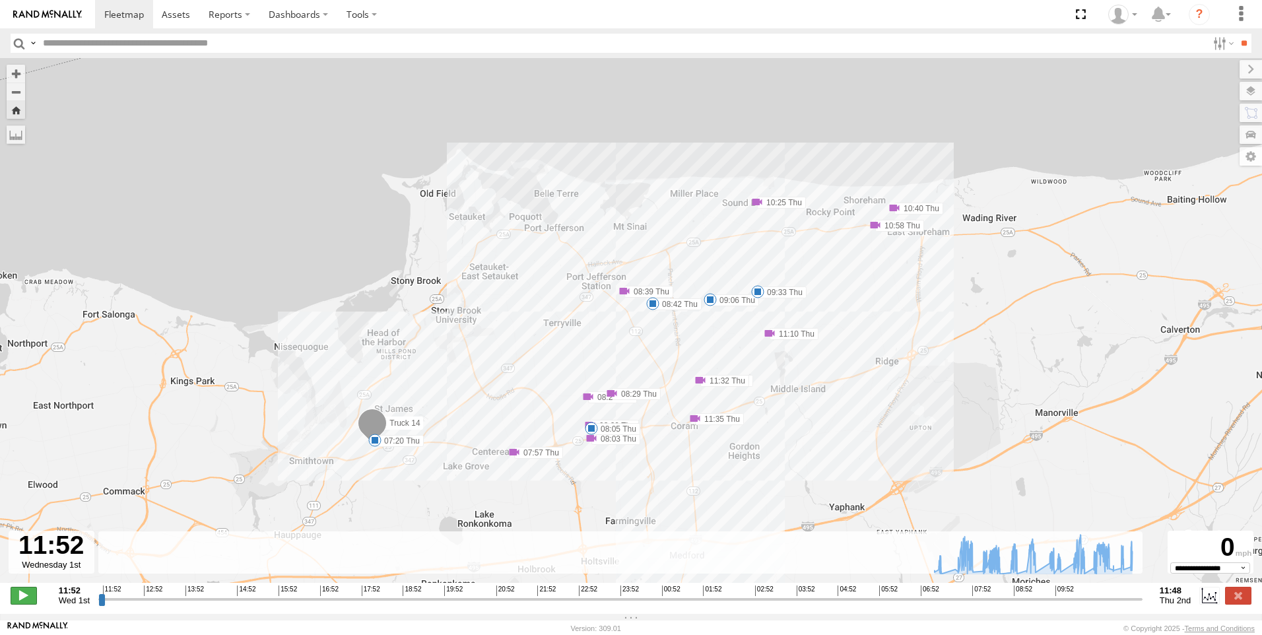
click at [12, 596] on span at bounding box center [24, 595] width 26 height 17
type input "**********"
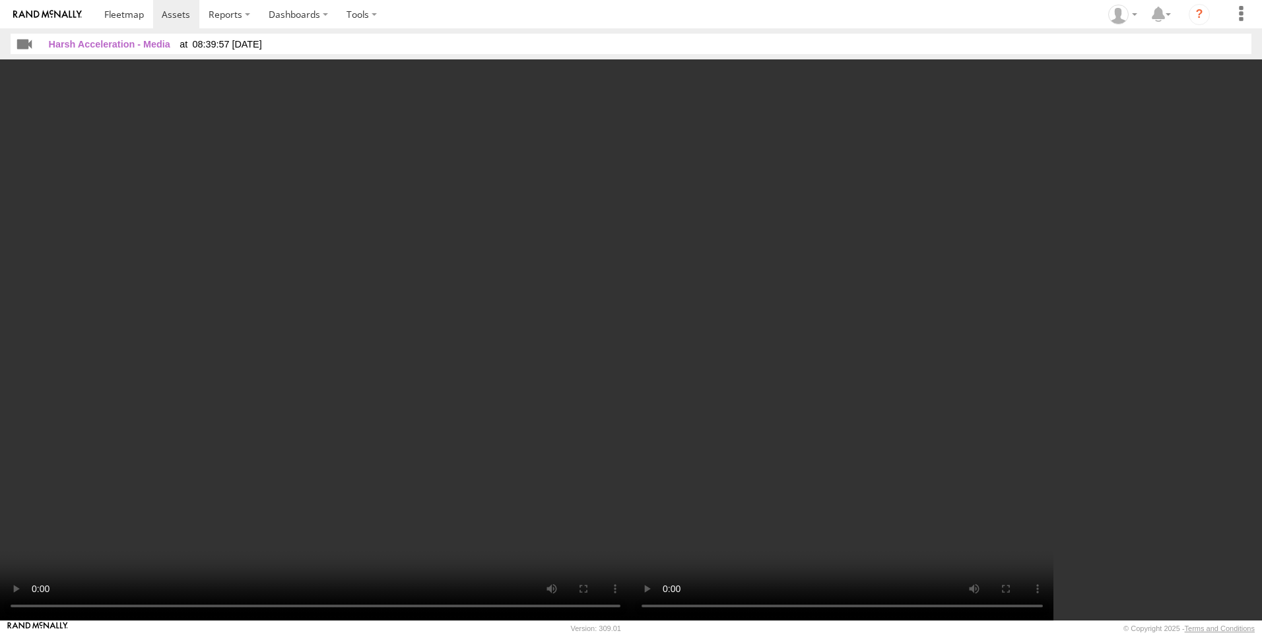
click at [520, 242] on video at bounding box center [315, 339] width 631 height 561
click at [452, 226] on video at bounding box center [315, 339] width 631 height 561
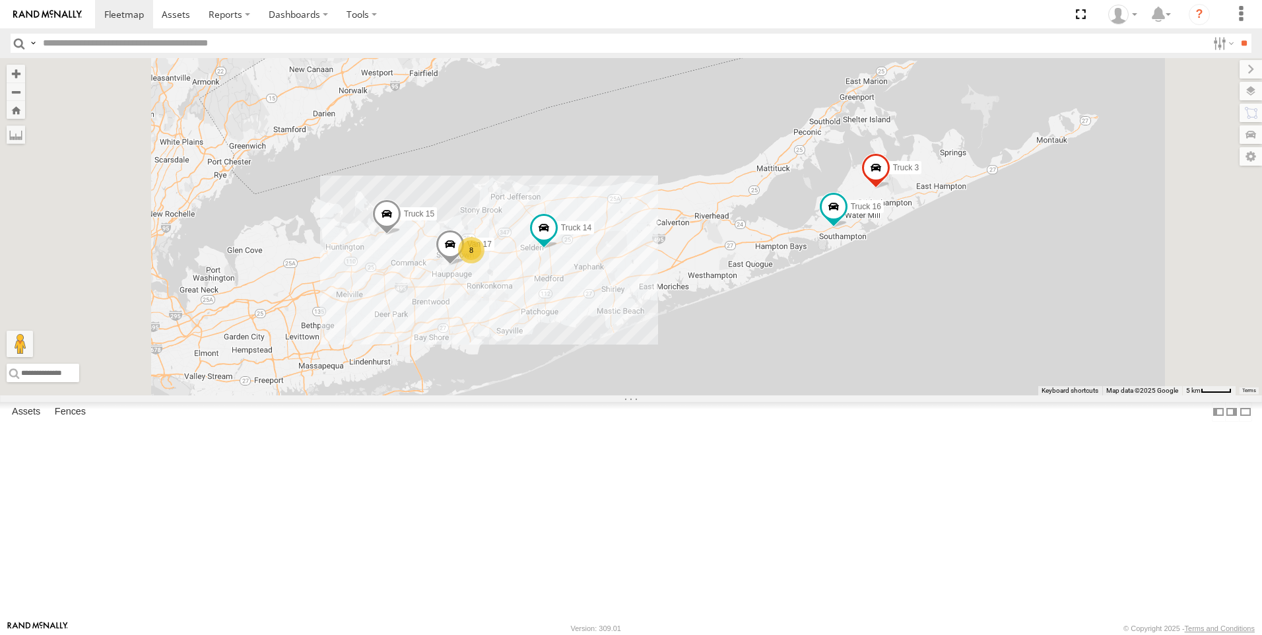
click at [0, 0] on link at bounding box center [0, 0] width 0 height 0
click at [0, 0] on span at bounding box center [0, 0] width 0 height 0
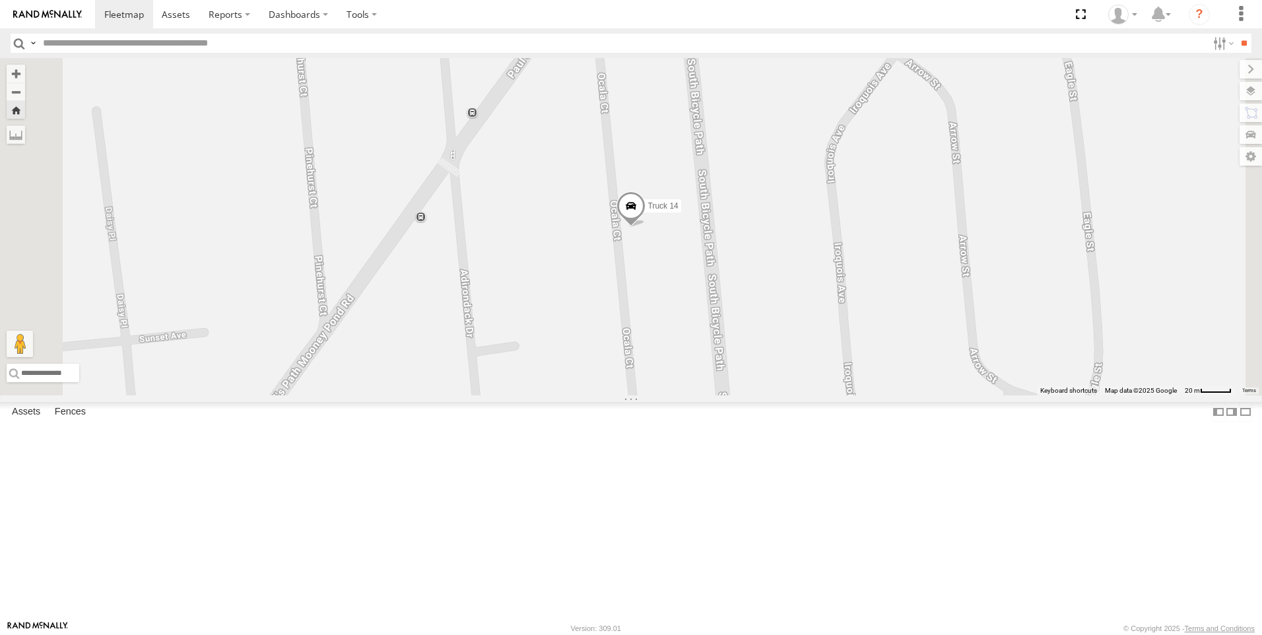
click at [0, 0] on link at bounding box center [0, 0] width 0 height 0
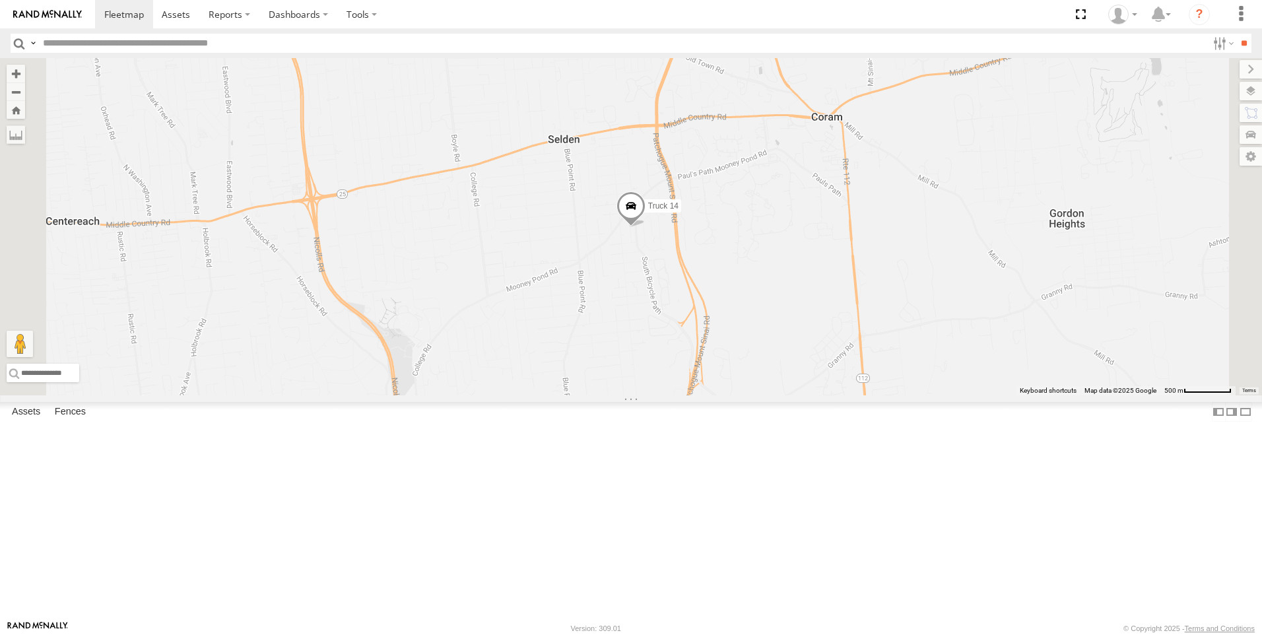
click at [0, 0] on div "Truck 14" at bounding box center [0, 0] width 0 height 0
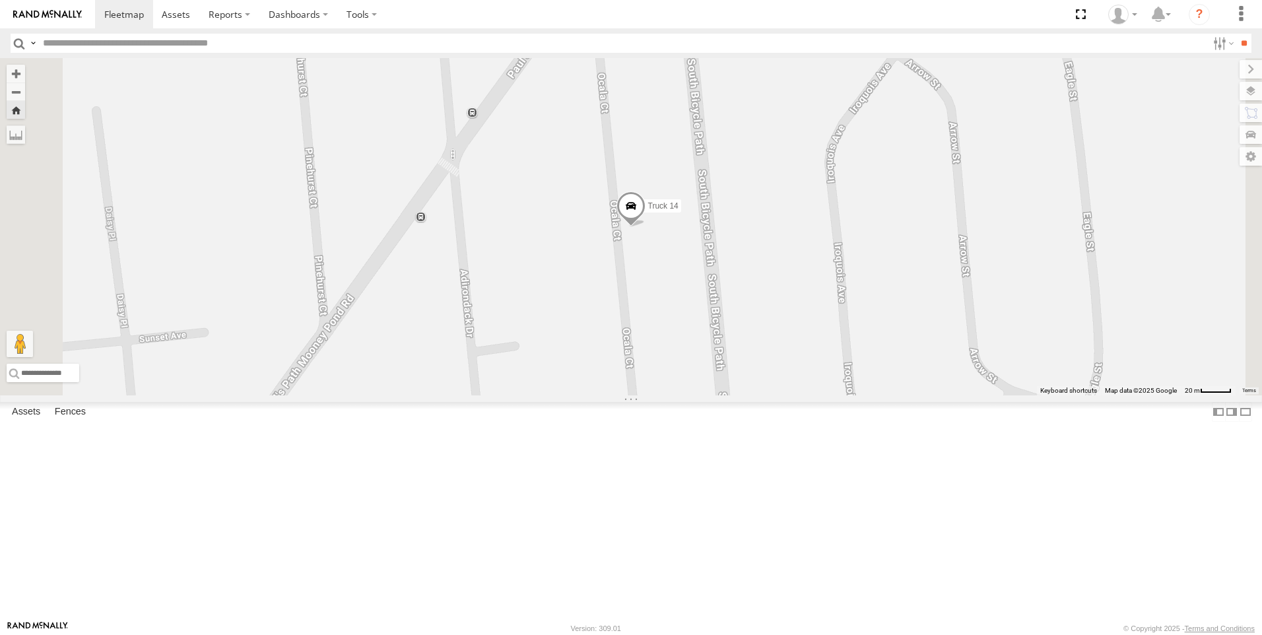
click at [0, 0] on span at bounding box center [0, 0] width 0 height 0
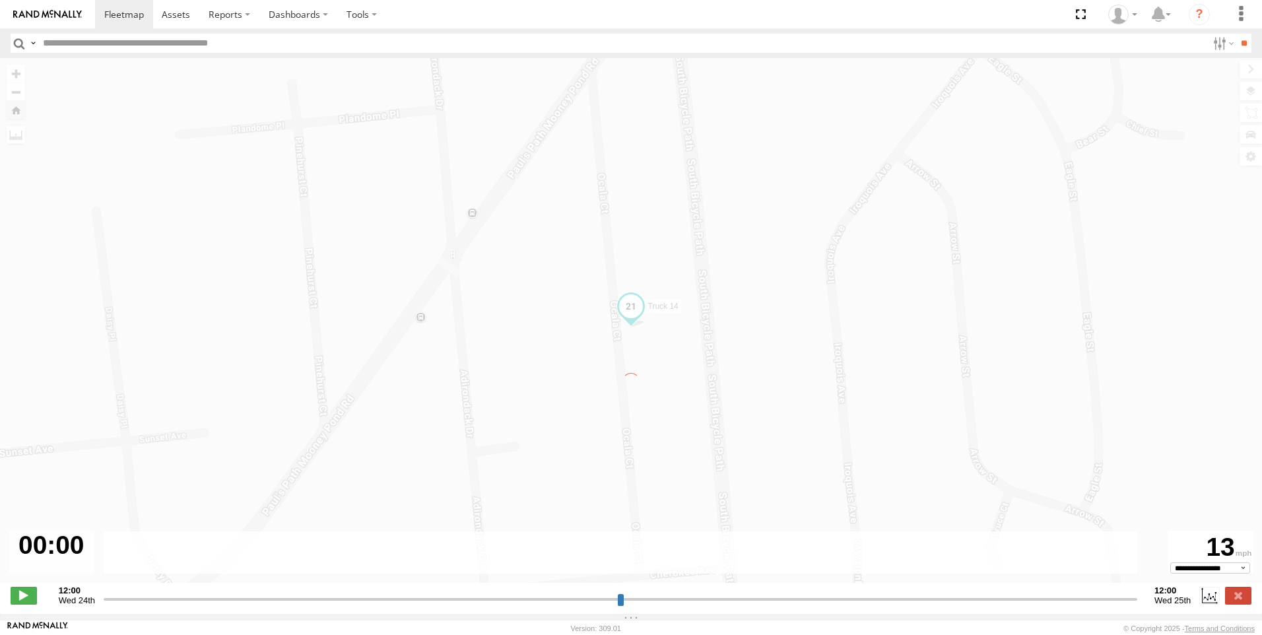
type input "**********"
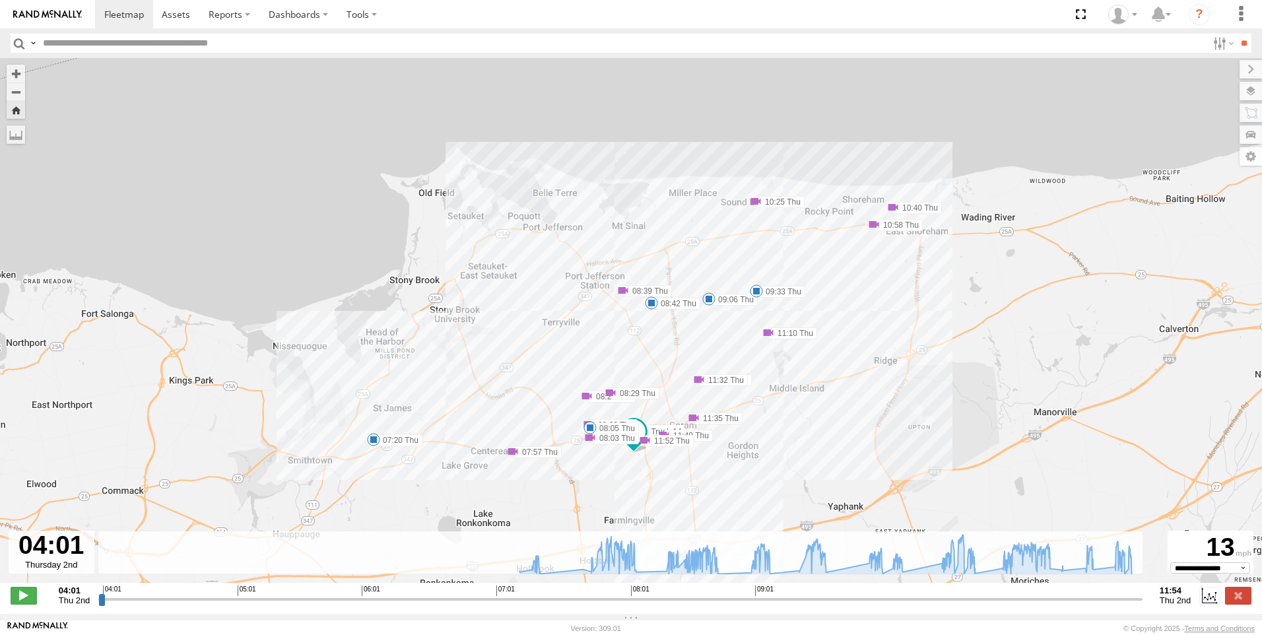
click at [754, 205] on span at bounding box center [755, 201] width 13 height 13
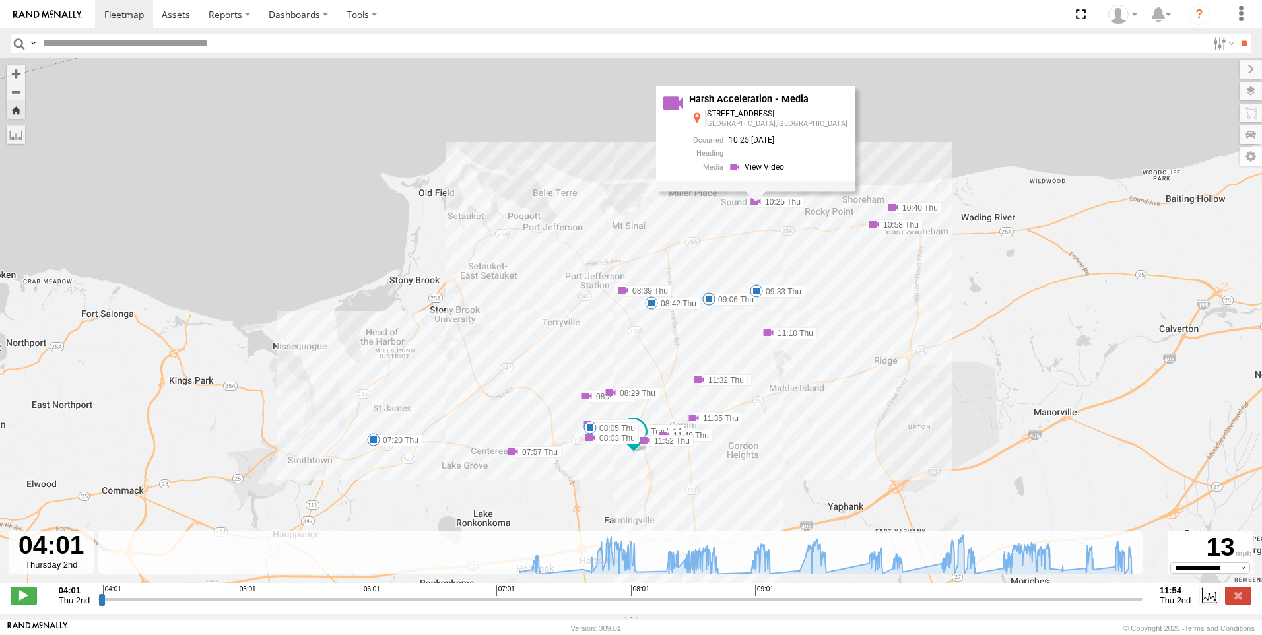
click at [874, 226] on span at bounding box center [873, 224] width 13 height 13
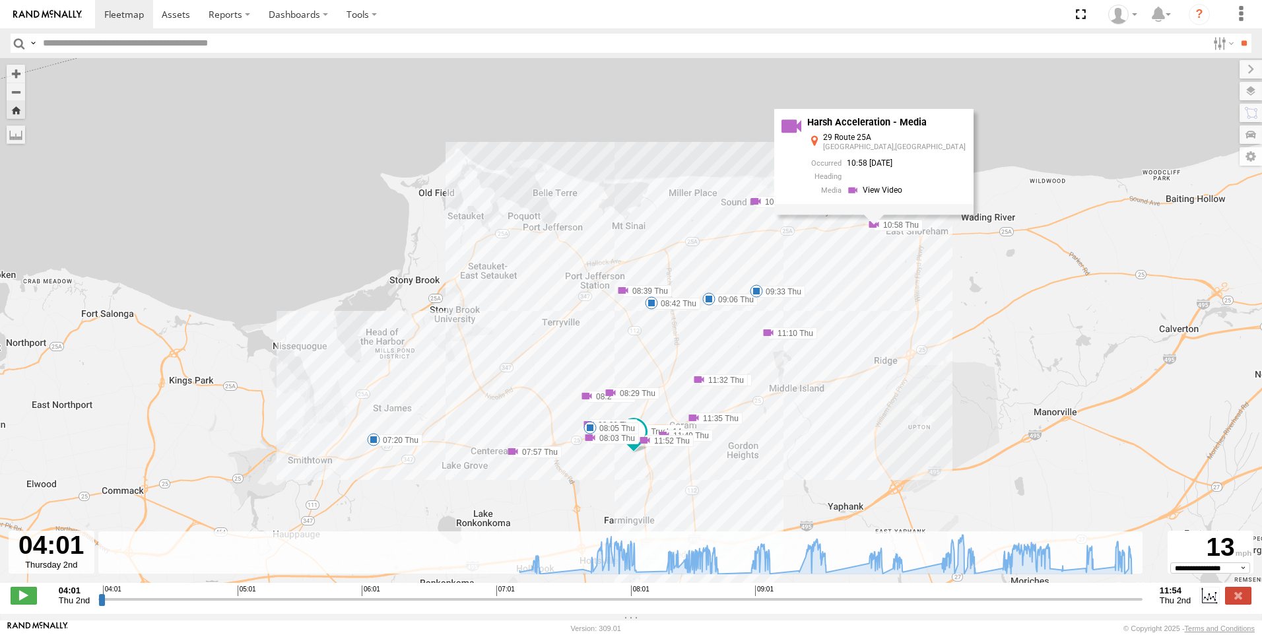
click at [769, 337] on span at bounding box center [768, 332] width 13 height 13
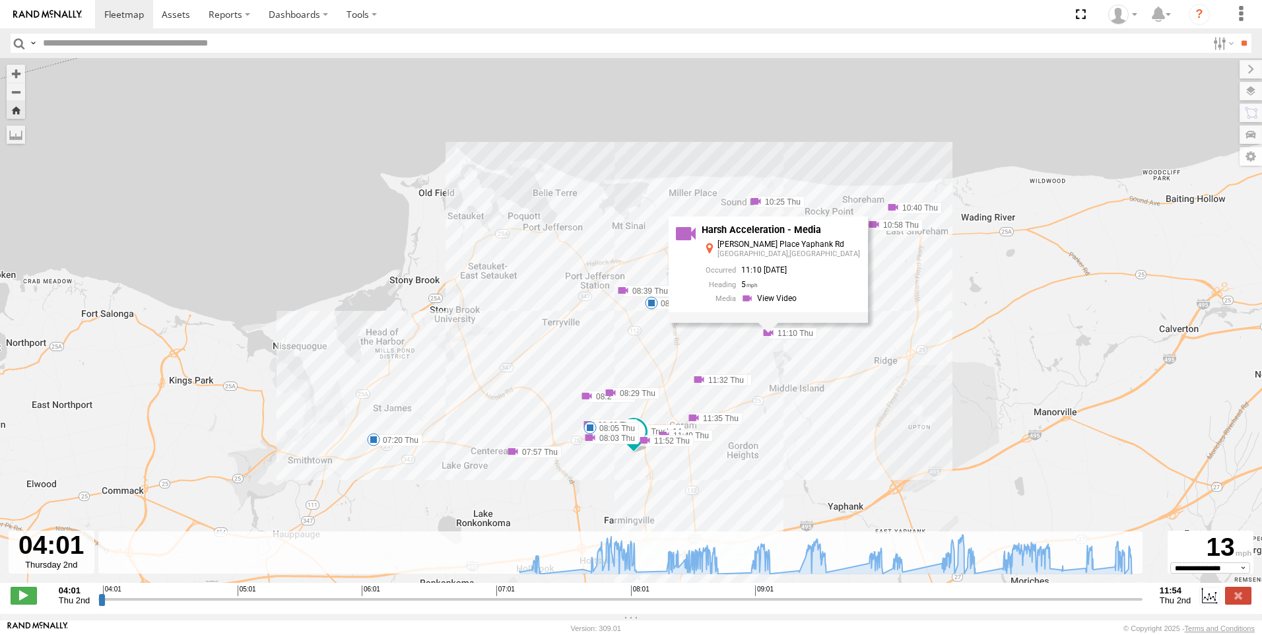
click at [699, 382] on span at bounding box center [698, 379] width 13 height 13
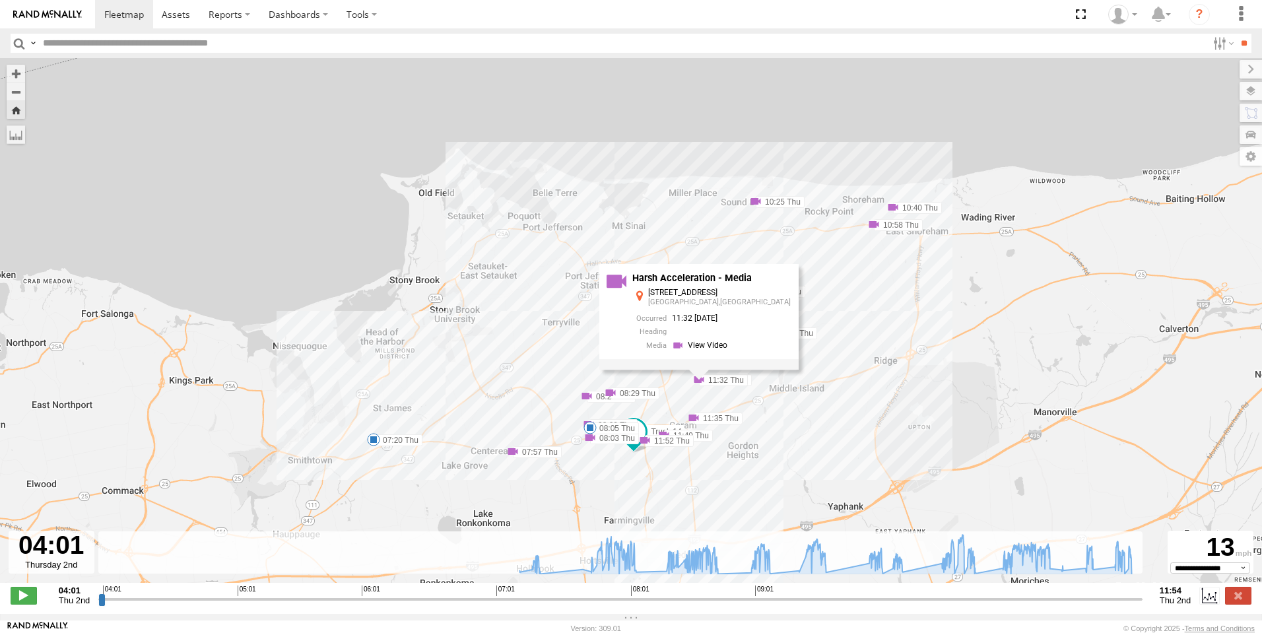
click at [535, 311] on div "Truck 14 07:20 Thu 07:57 Thu 08:03 Thu 08:05 Thu 08:20 Thu 08:23 Thu 08:29 Thu …" at bounding box center [631, 327] width 1262 height 538
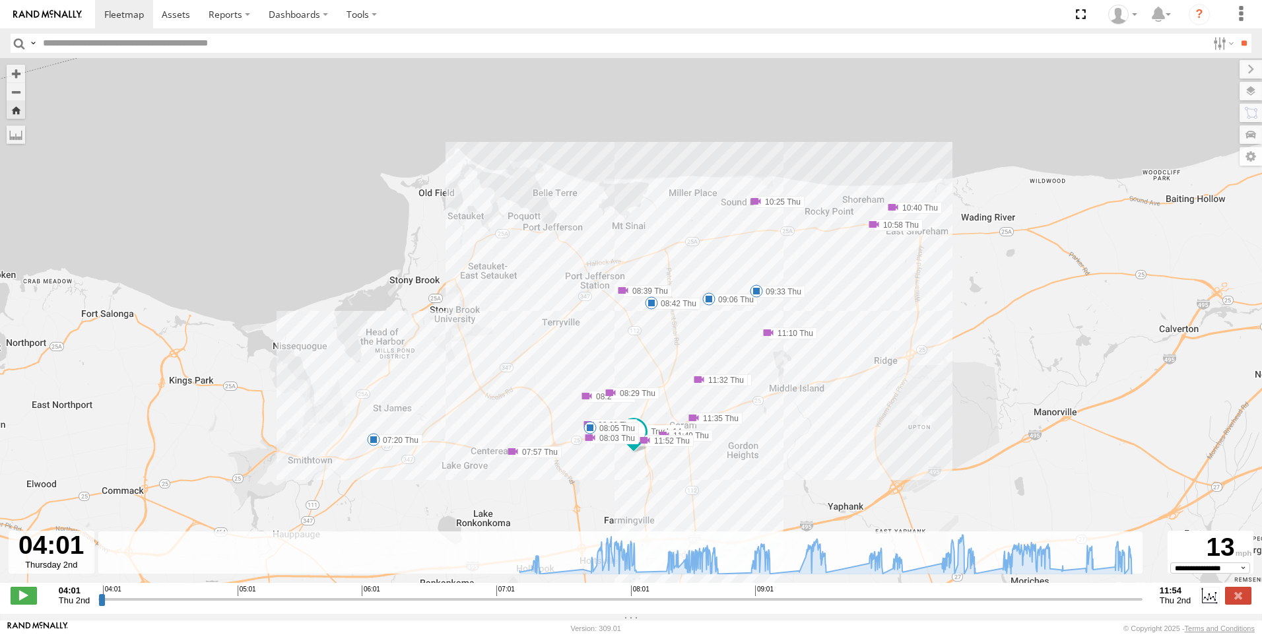
click at [653, 308] on span at bounding box center [651, 302] width 13 height 13
click at [709, 303] on span at bounding box center [708, 298] width 13 height 13
click at [757, 296] on span at bounding box center [756, 290] width 13 height 13
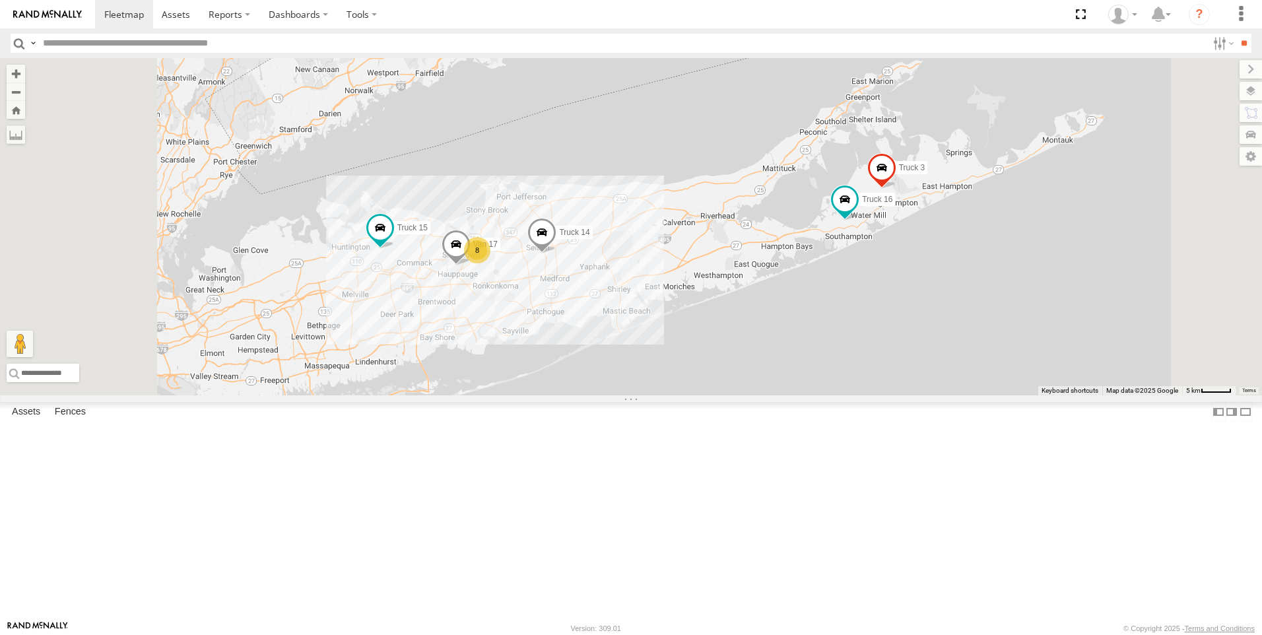
click at [0, 0] on div "Truck 15" at bounding box center [0, 0] width 0 height 0
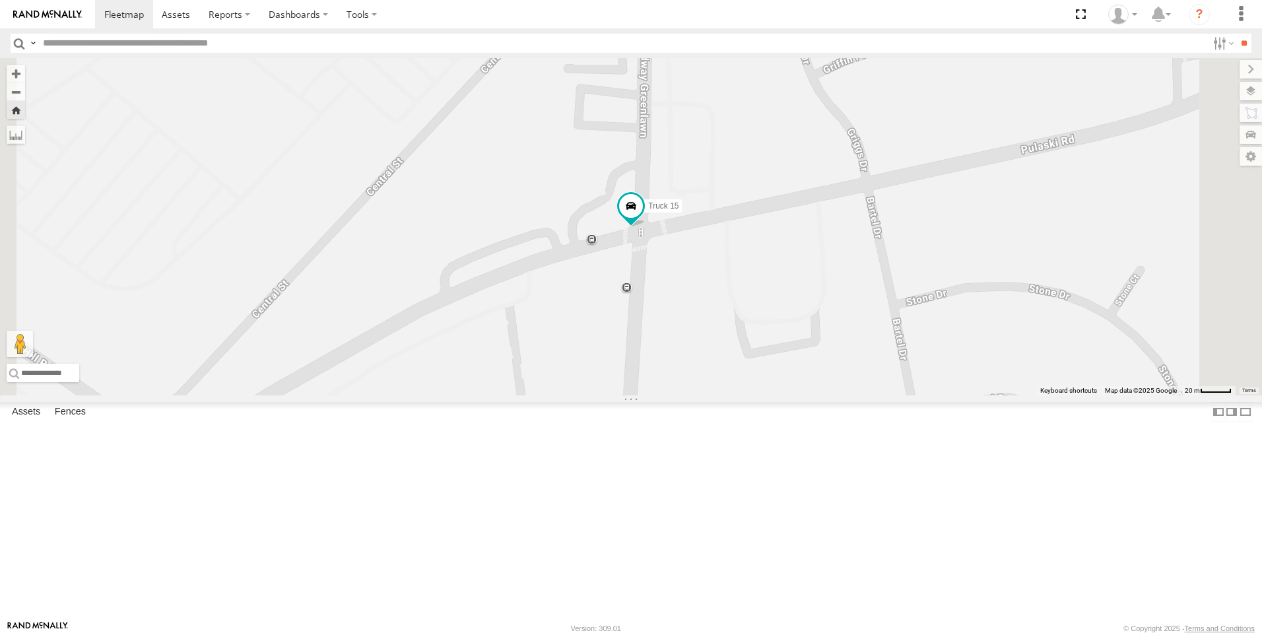
click at [0, 0] on span at bounding box center [0, 0] width 0 height 0
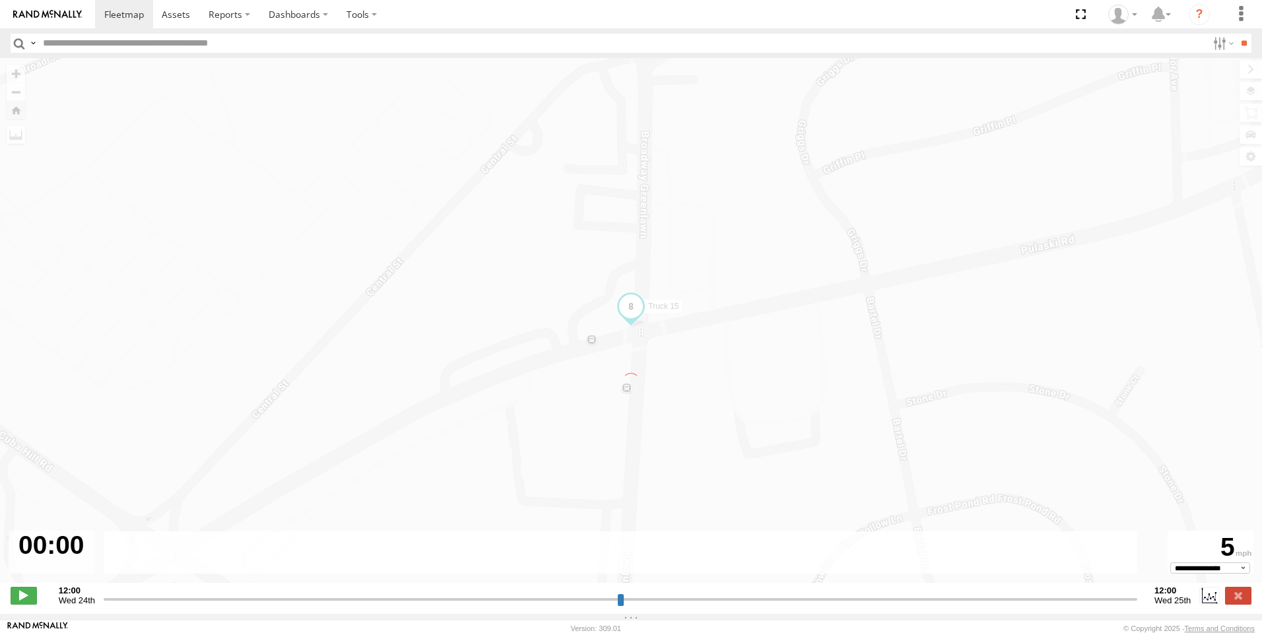
type input "**********"
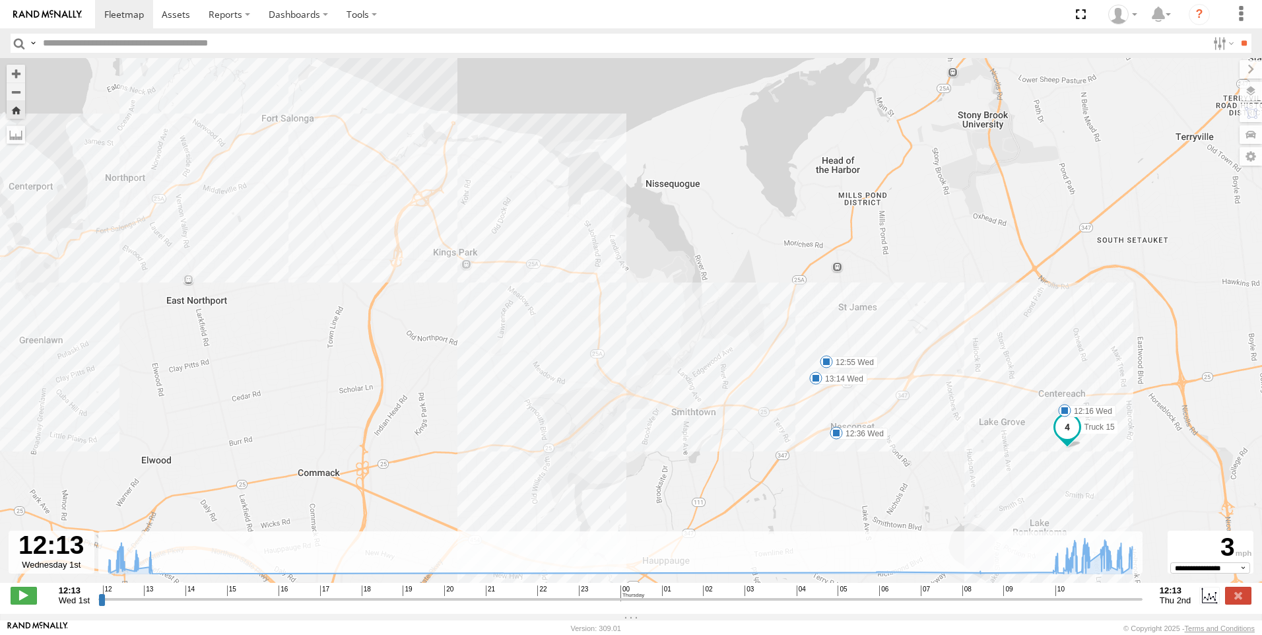
drag, startPoint x: 535, startPoint y: 271, endPoint x: 437, endPoint y: 221, distance: 109.5
click at [441, 228] on div "Truck 15 12:16 Wed 12:36 Wed 12:55 Wed 13:14 Wed" at bounding box center [631, 327] width 1262 height 538
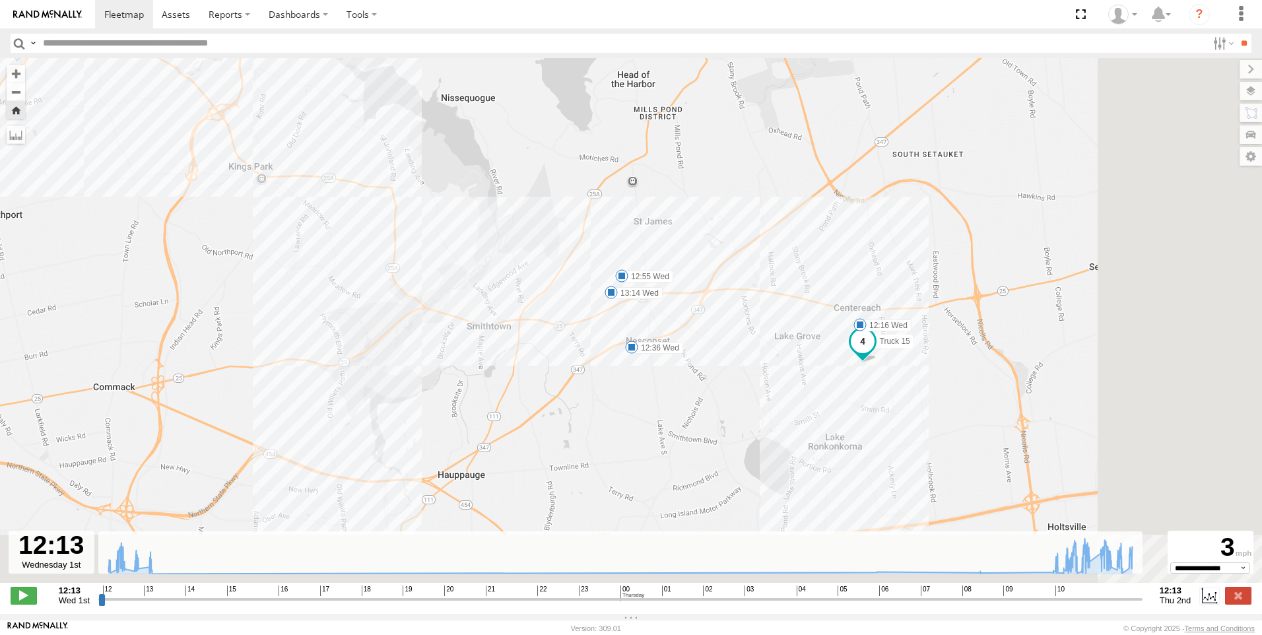
drag, startPoint x: 716, startPoint y: 300, endPoint x: 488, endPoint y: 233, distance: 237.4
click at [488, 233] on div "Truck 15 12:16 Wed 12:36 Wed 12:55 Wed 13:14 Wed" at bounding box center [631, 327] width 1262 height 538
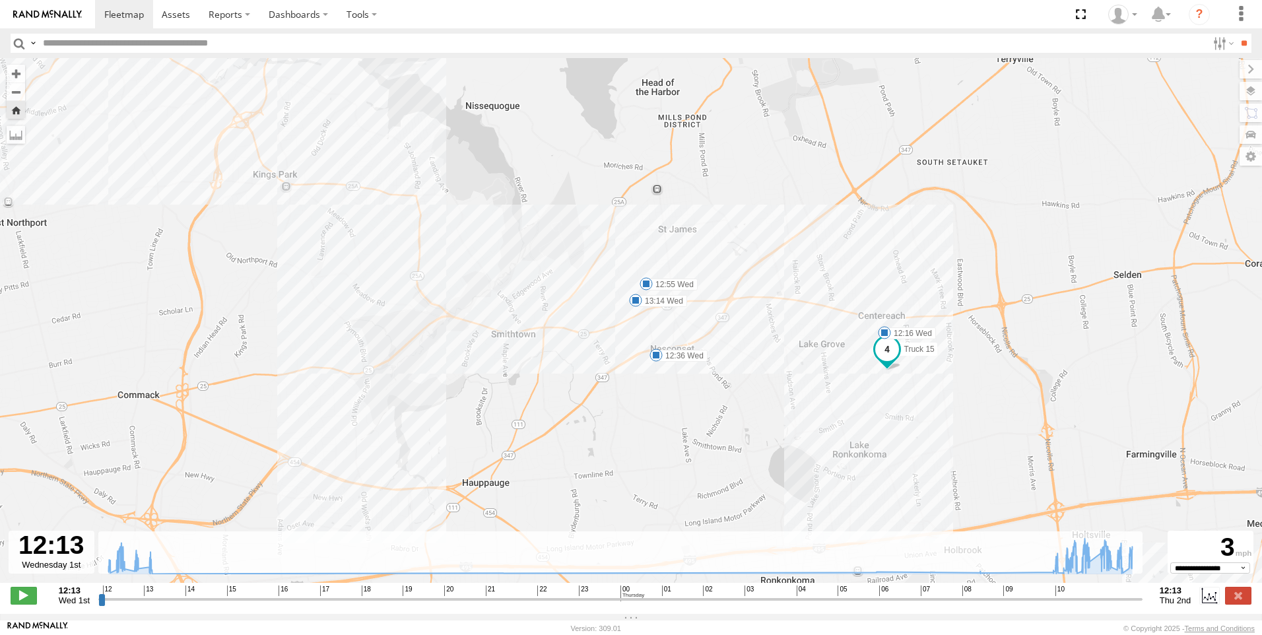
drag, startPoint x: 469, startPoint y: 291, endPoint x: 518, endPoint y: 305, distance: 51.4
click at [518, 305] on div "Truck 15 12:16 Wed 12:36 Wed 12:55 Wed 13:14 Wed" at bounding box center [631, 327] width 1262 height 538
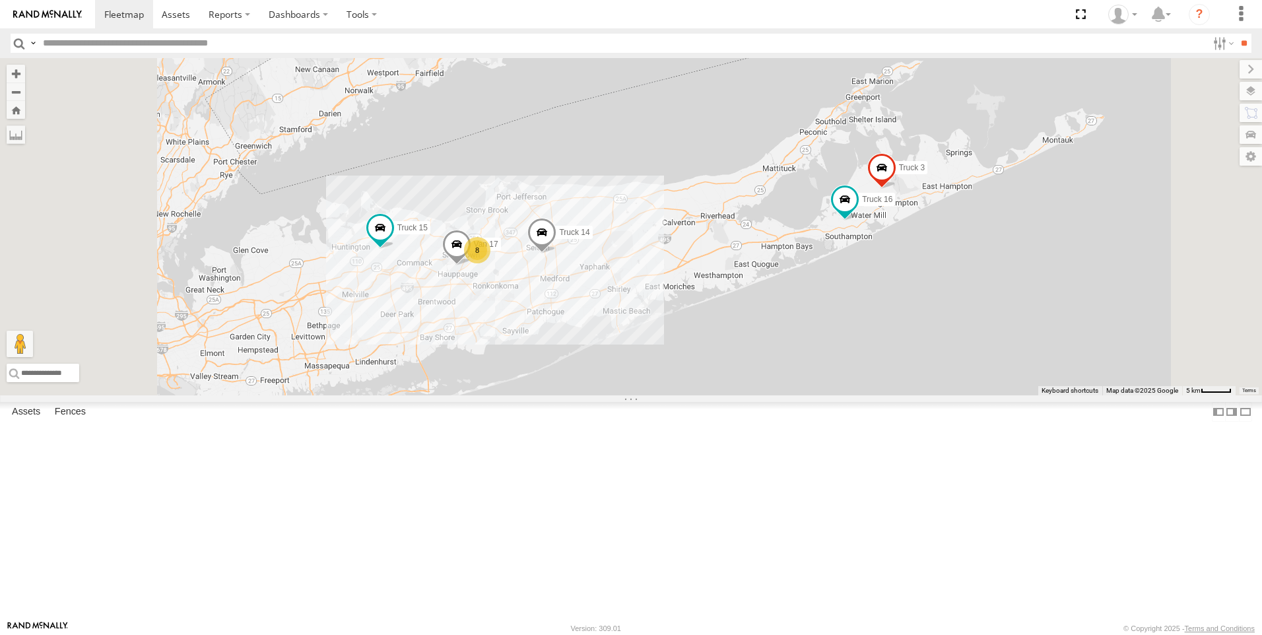
click at [0, 0] on div "Truck 14" at bounding box center [0, 0] width 0 height 0
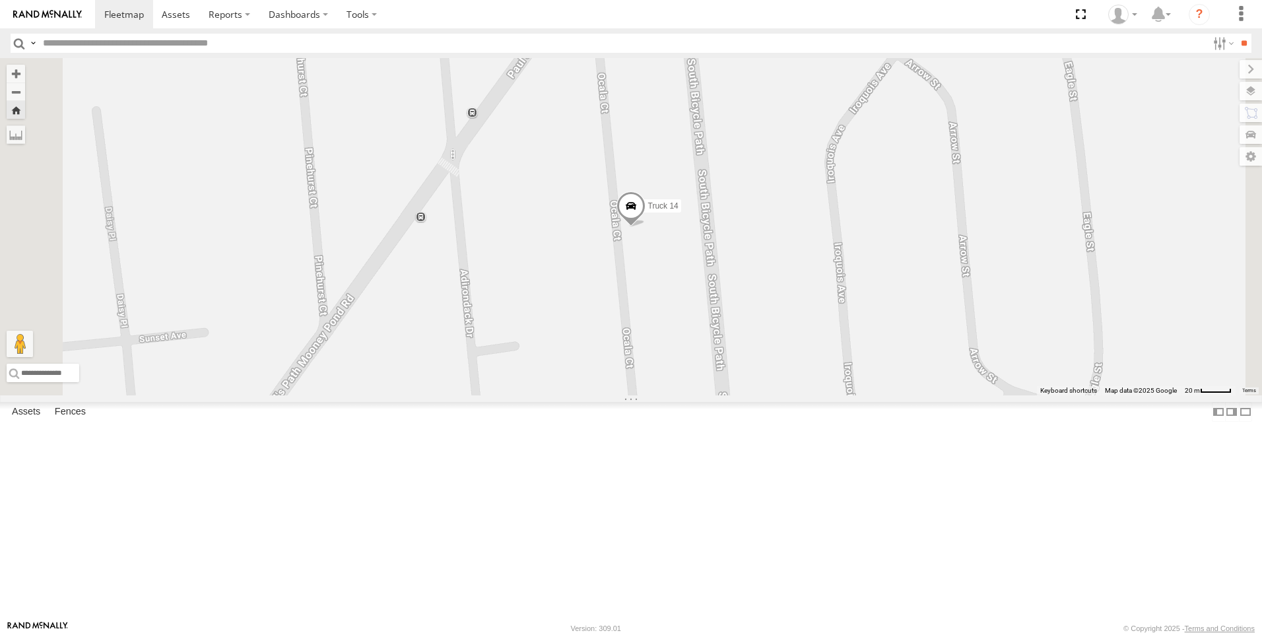
click at [0, 0] on link at bounding box center [0, 0] width 0 height 0
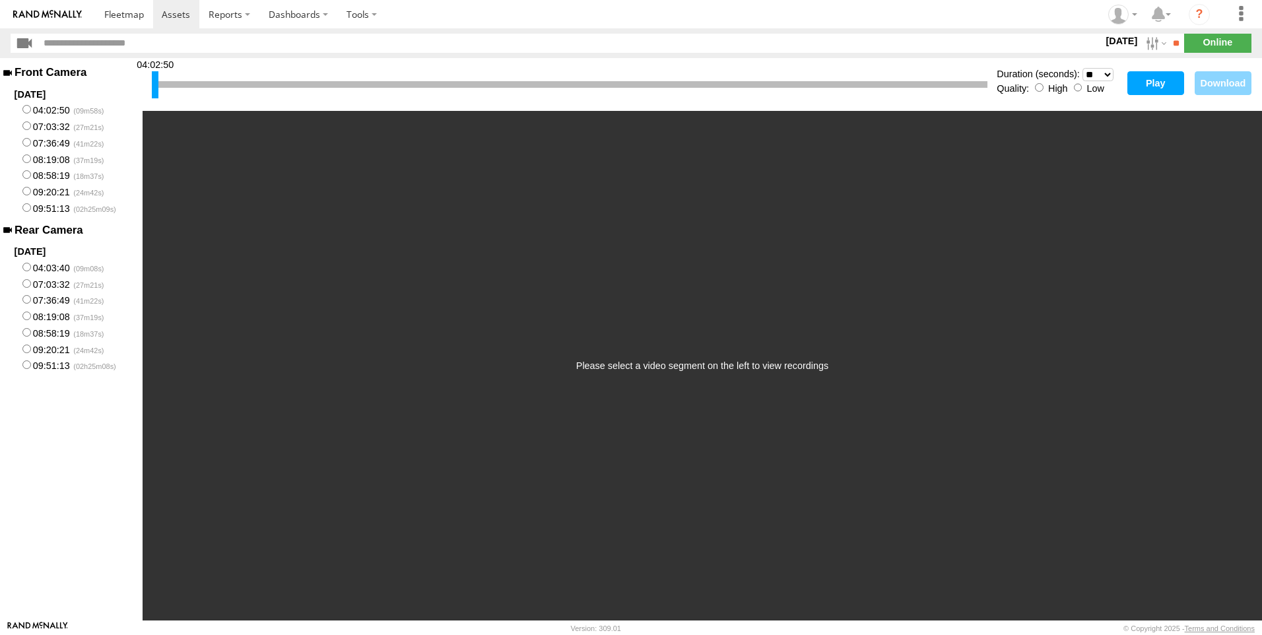
click at [1097, 73] on select "* ** ** ** ** ** ** *** *** *** ***" at bounding box center [1097, 74] width 31 height 13
select select "***"
click at [1082, 68] on select "* ** ** ** ** ** ** *** *** *** ***" at bounding box center [1097, 74] width 31 height 13
click at [1146, 80] on button "Play" at bounding box center [1155, 83] width 57 height 24
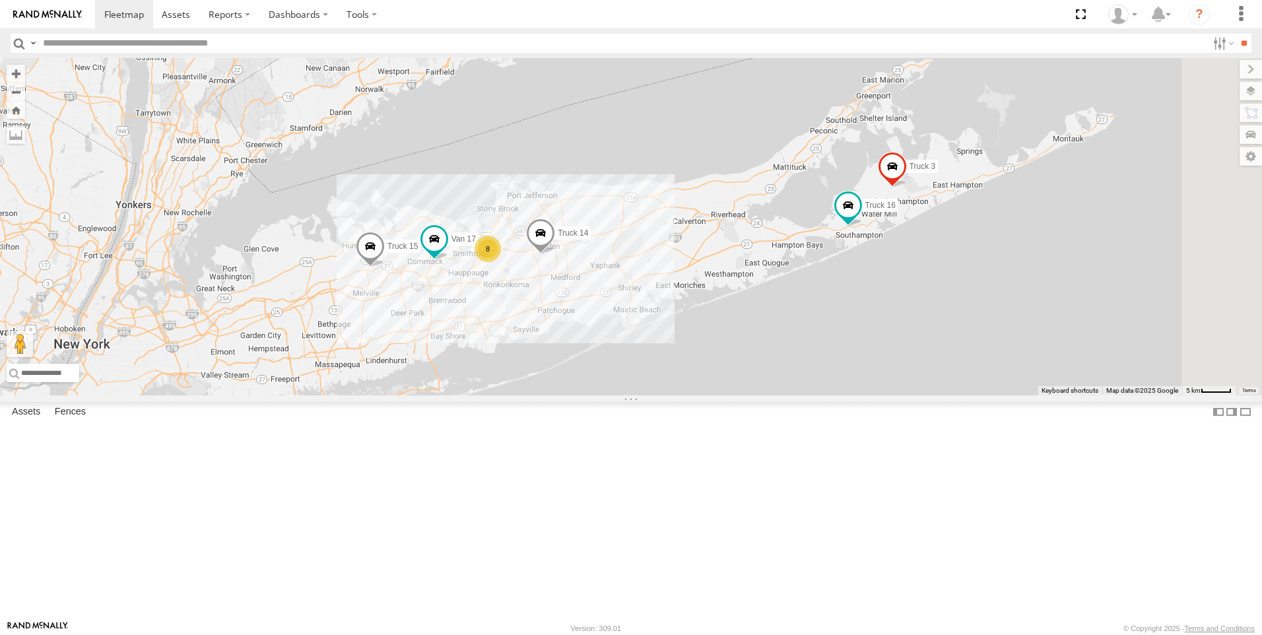
click at [0, 0] on div "All Assets" at bounding box center [0, 0] width 0 height 0
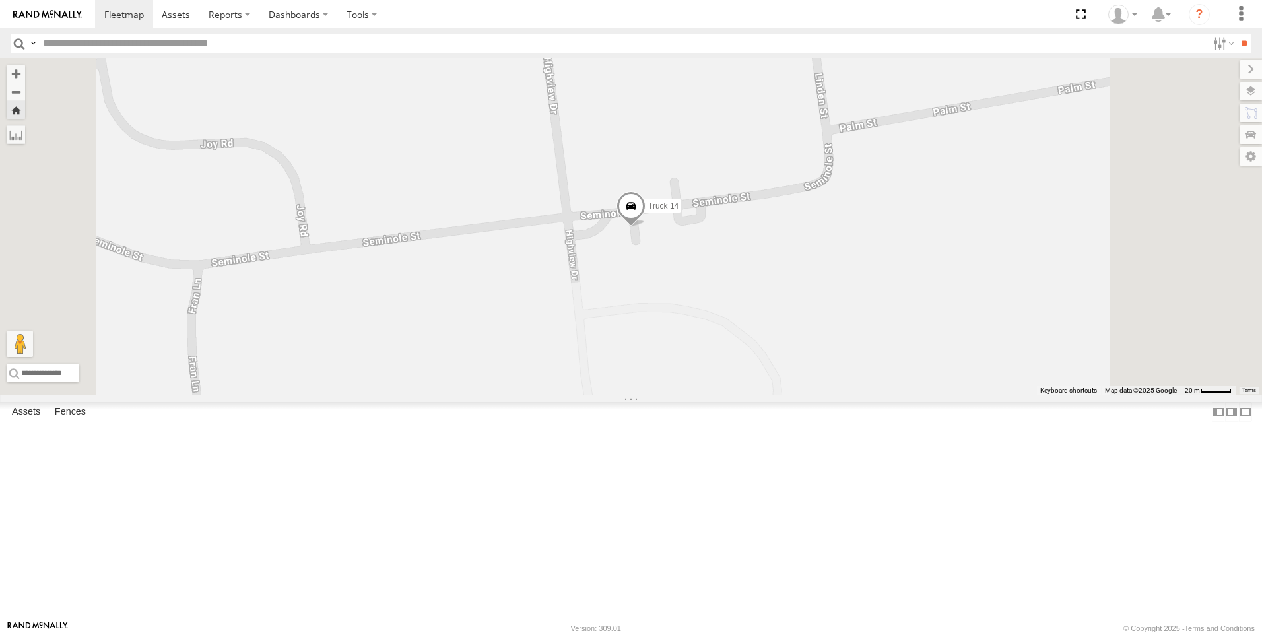
click at [0, 0] on link at bounding box center [0, 0] width 0 height 0
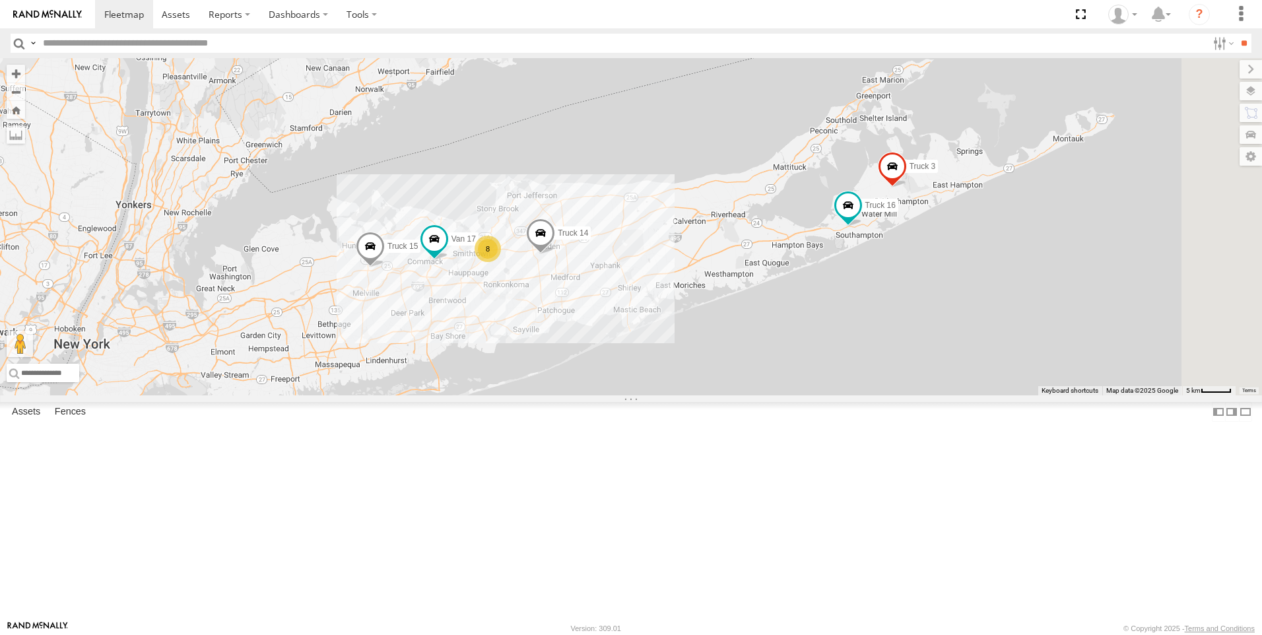
click at [0, 0] on link at bounding box center [0, 0] width 0 height 0
click at [0, 0] on div at bounding box center [0, 0] width 0 height 0
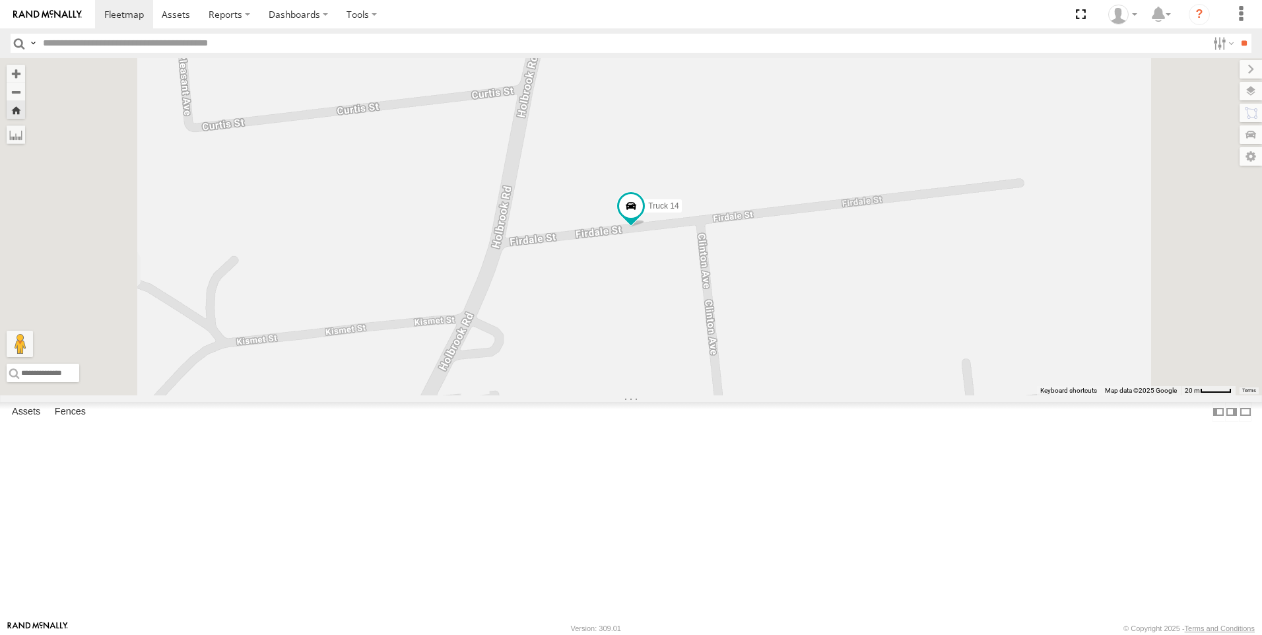
click at [0, 0] on link at bounding box center [0, 0] width 0 height 0
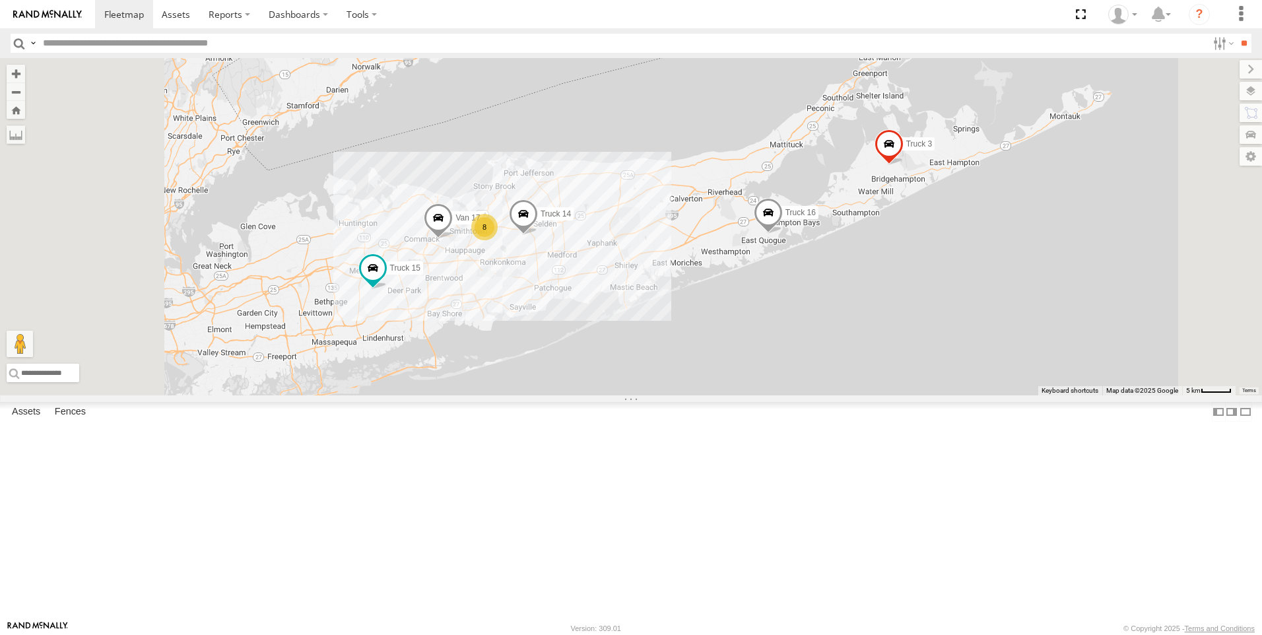
click at [0, 0] on link at bounding box center [0, 0] width 0 height 0
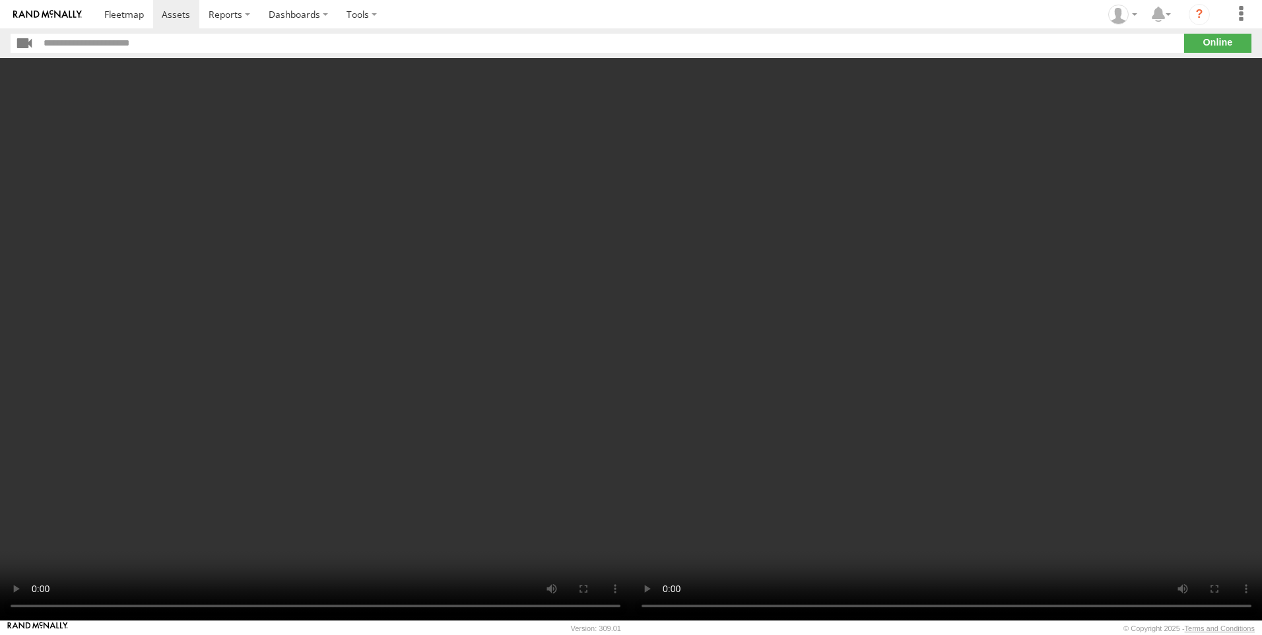
click at [105, 481] on video at bounding box center [315, 339] width 631 height 562
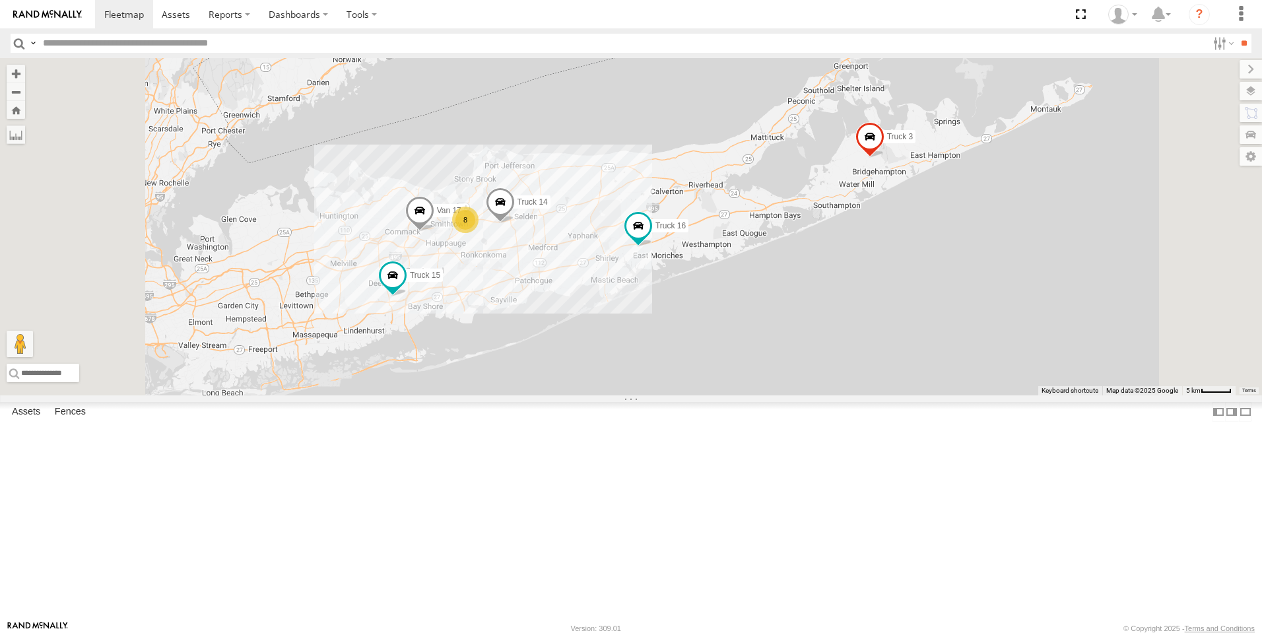
click at [0, 0] on link at bounding box center [0, 0] width 0 height 0
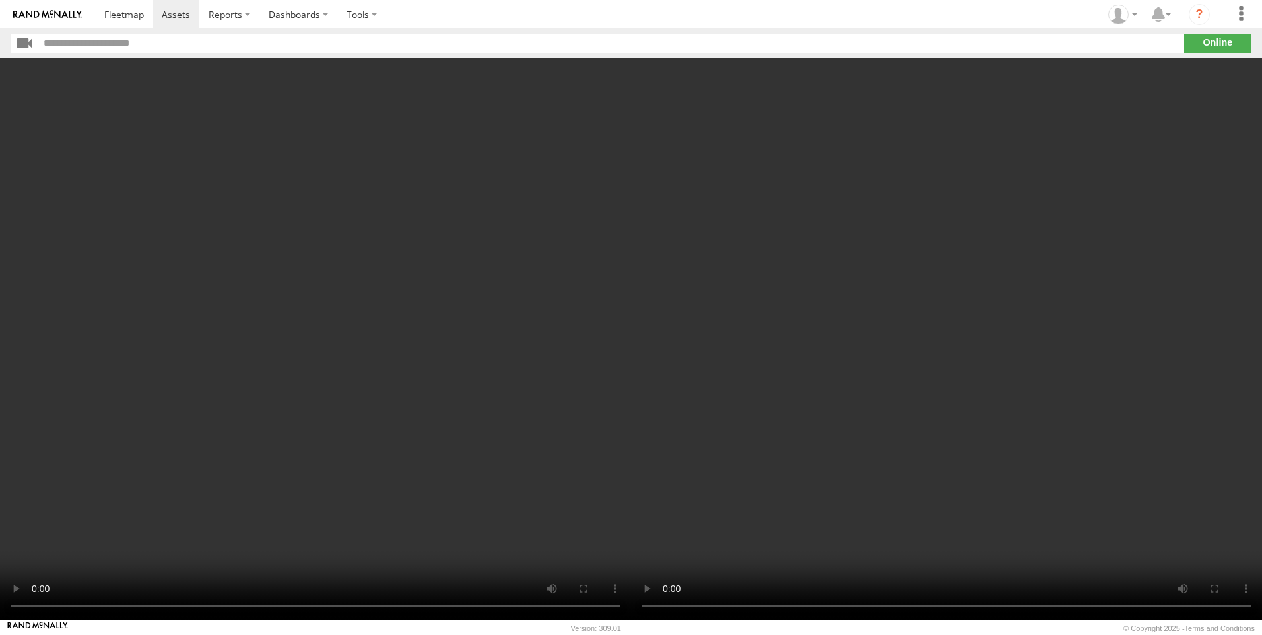
drag, startPoint x: 298, startPoint y: 102, endPoint x: 299, endPoint y: 89, distance: 12.6
click at [299, 92] on video at bounding box center [315, 339] width 631 height 562
click at [125, 13] on span at bounding box center [124, 14] width 40 height 13
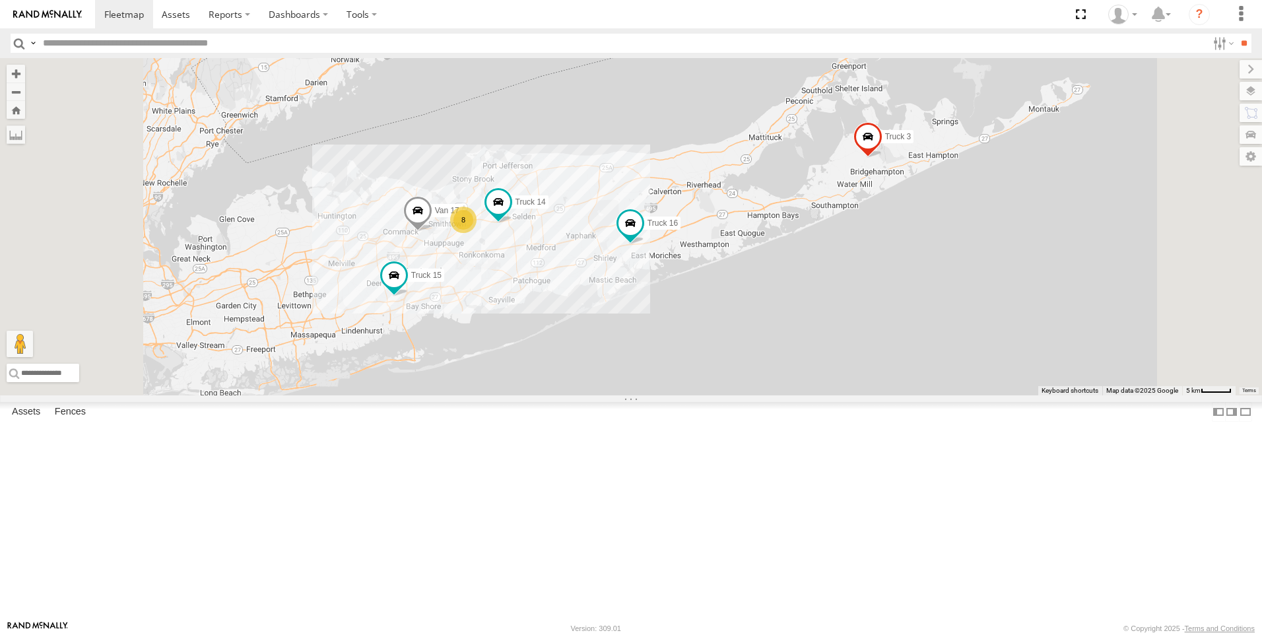
click at [0, 0] on link at bounding box center [0, 0] width 0 height 0
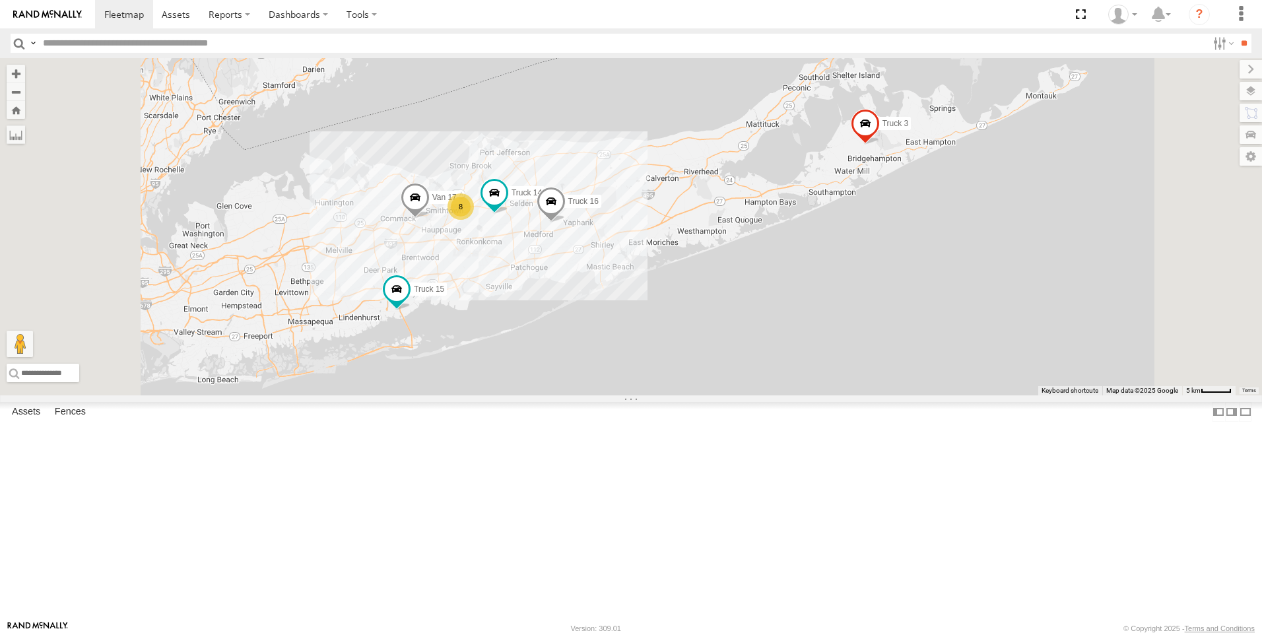
click at [0, 0] on link at bounding box center [0, 0] width 0 height 0
click at [0, 0] on span at bounding box center [0, 0] width 0 height 0
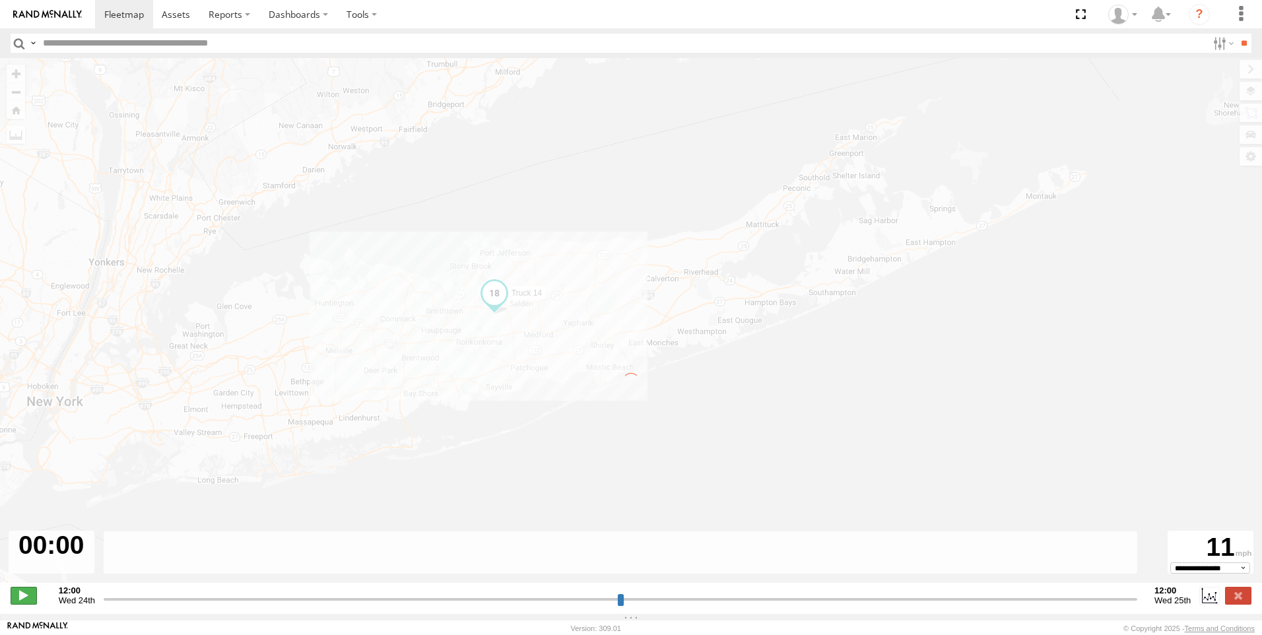
type input "**********"
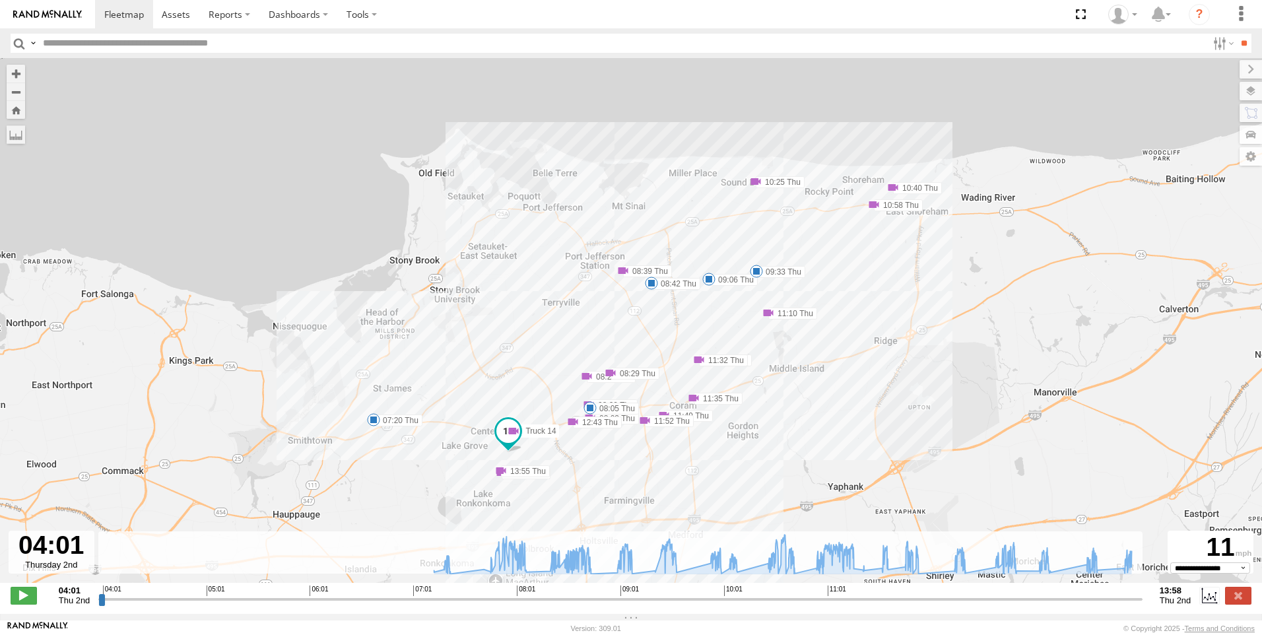
click at [653, 288] on span at bounding box center [651, 283] width 13 height 13
click at [434, 447] on div "Truck 14 07:20 Thu 08:05 Thu 08:42 Thu 09:06 Thu 09:33 Thu 10:40 Thu 10:58 Thu …" at bounding box center [631, 327] width 1262 height 538
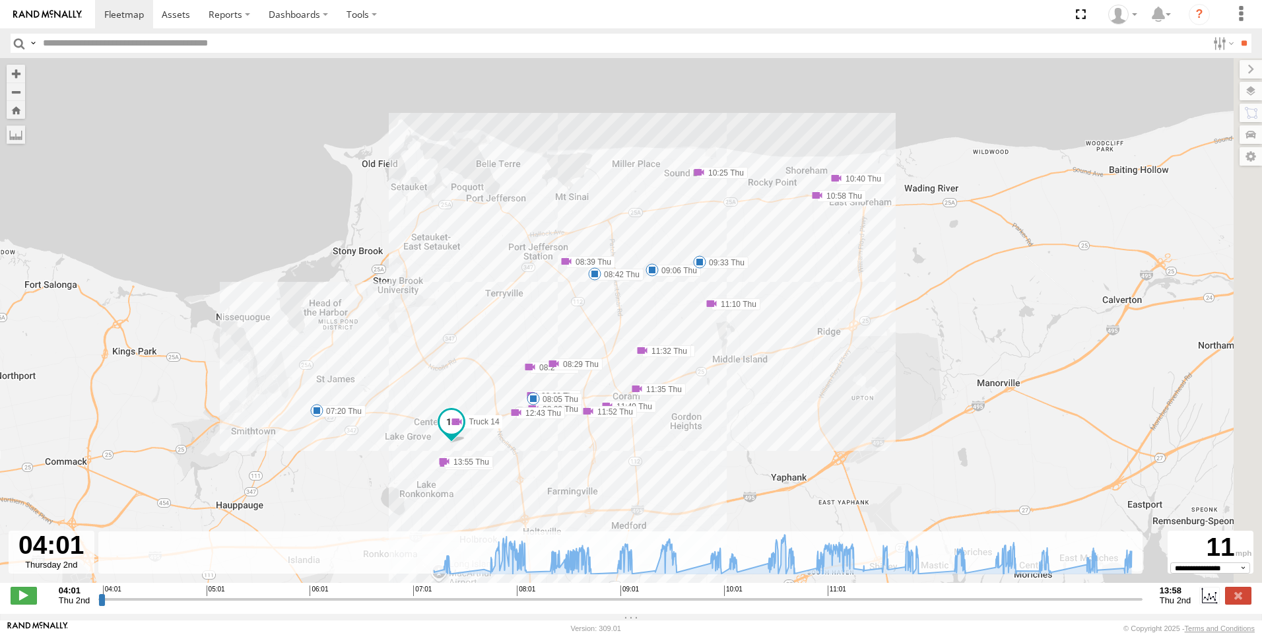
drag, startPoint x: 457, startPoint y: 454, endPoint x: 397, endPoint y: 445, distance: 60.1
click at [397, 445] on div "Truck 14 07:20 Thu 08:05 Thu 08:42 Thu 09:06 Thu 09:33 Thu 10:40 Thu 10:58 Thu …" at bounding box center [631, 327] width 1262 height 538
click at [453, 423] on div "5" at bounding box center [455, 420] width 13 height 13
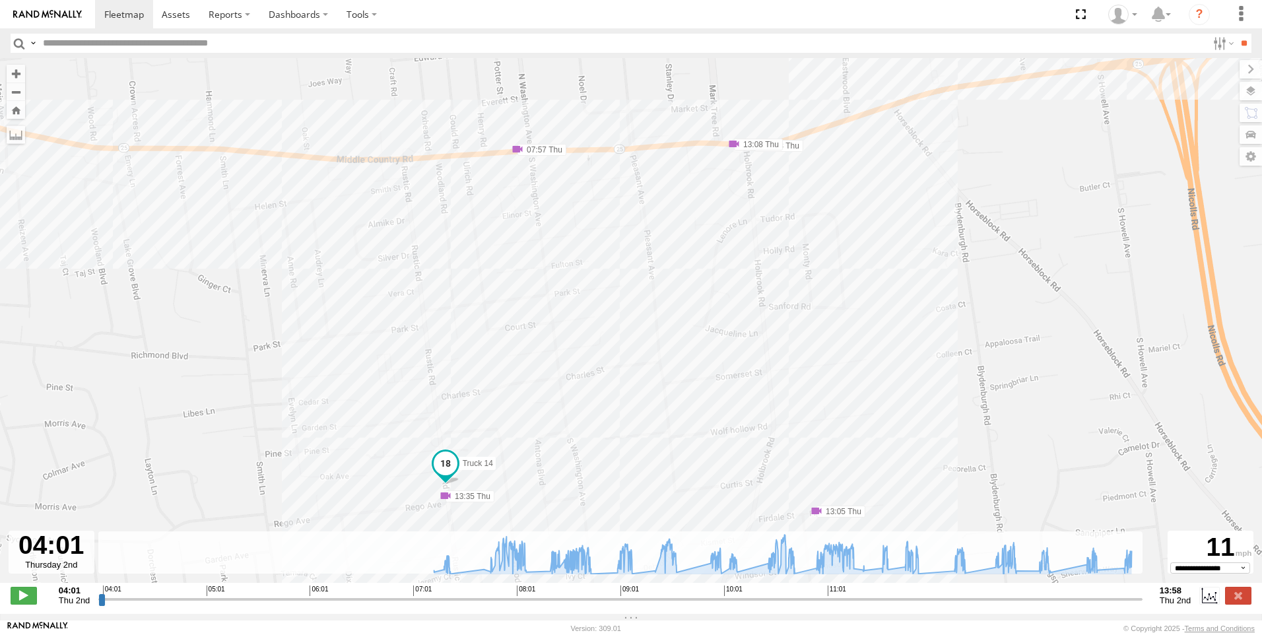
click at [444, 498] on span at bounding box center [445, 495] width 13 height 13
click at [515, 151] on span at bounding box center [517, 149] width 13 height 13
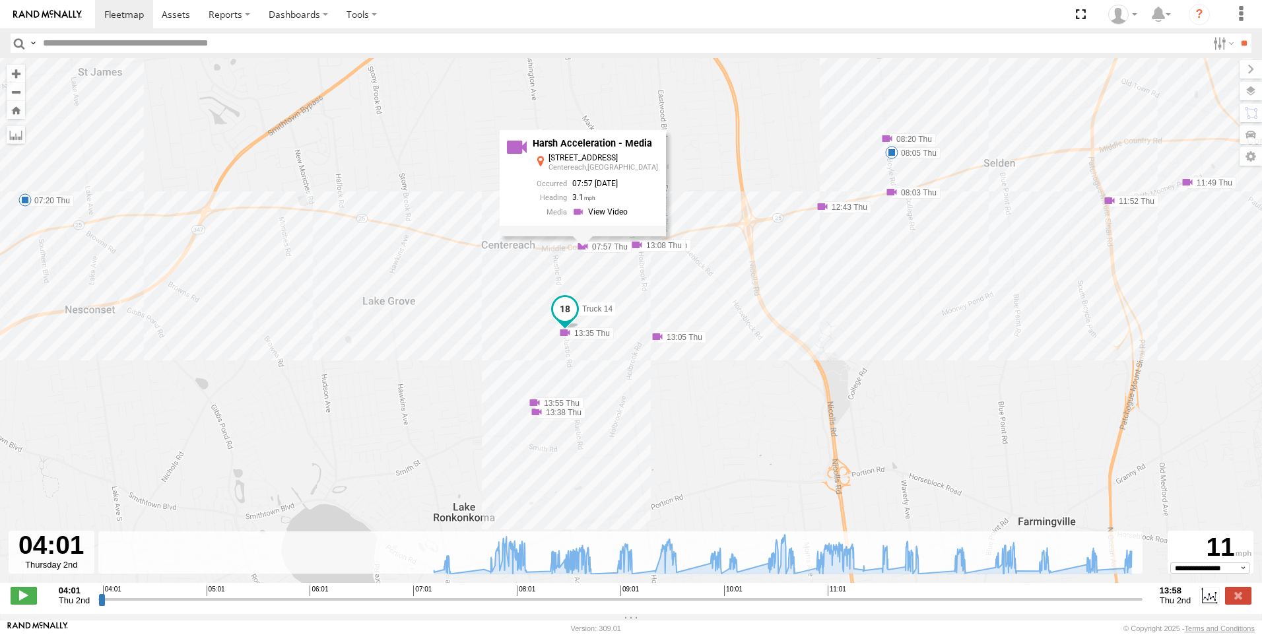
click at [635, 249] on span at bounding box center [636, 244] width 13 height 13
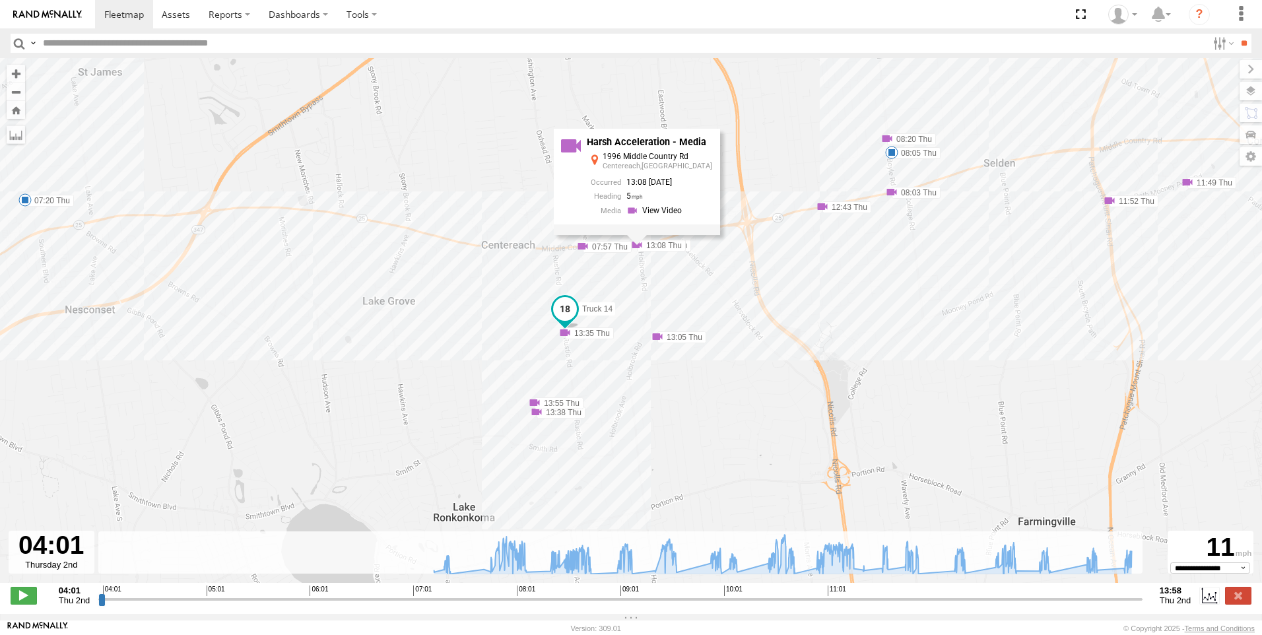
click at [657, 339] on span at bounding box center [657, 336] width 13 height 13
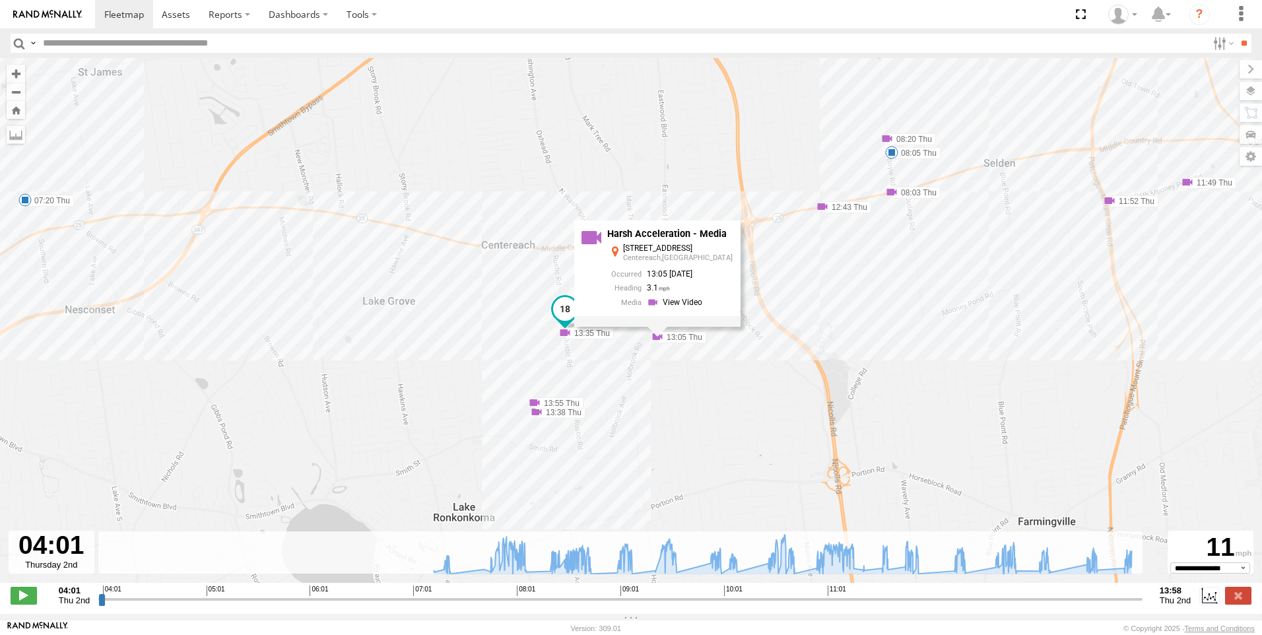
click at [822, 210] on span at bounding box center [822, 206] width 13 height 13
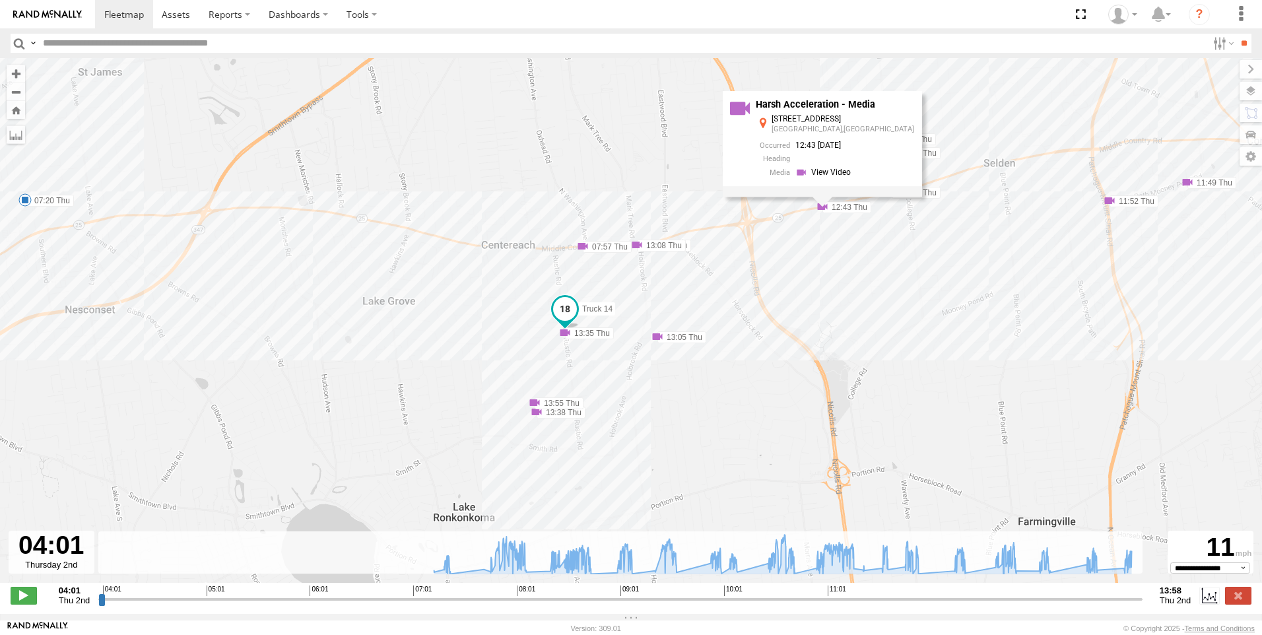
click at [985, 222] on div "Truck 14 07:20 Thu 08:05 Thu 08:42 Thu 09:06 Thu 09:33 Thu 10:40 Thu 10:58 Thu …" at bounding box center [631, 327] width 1262 height 538
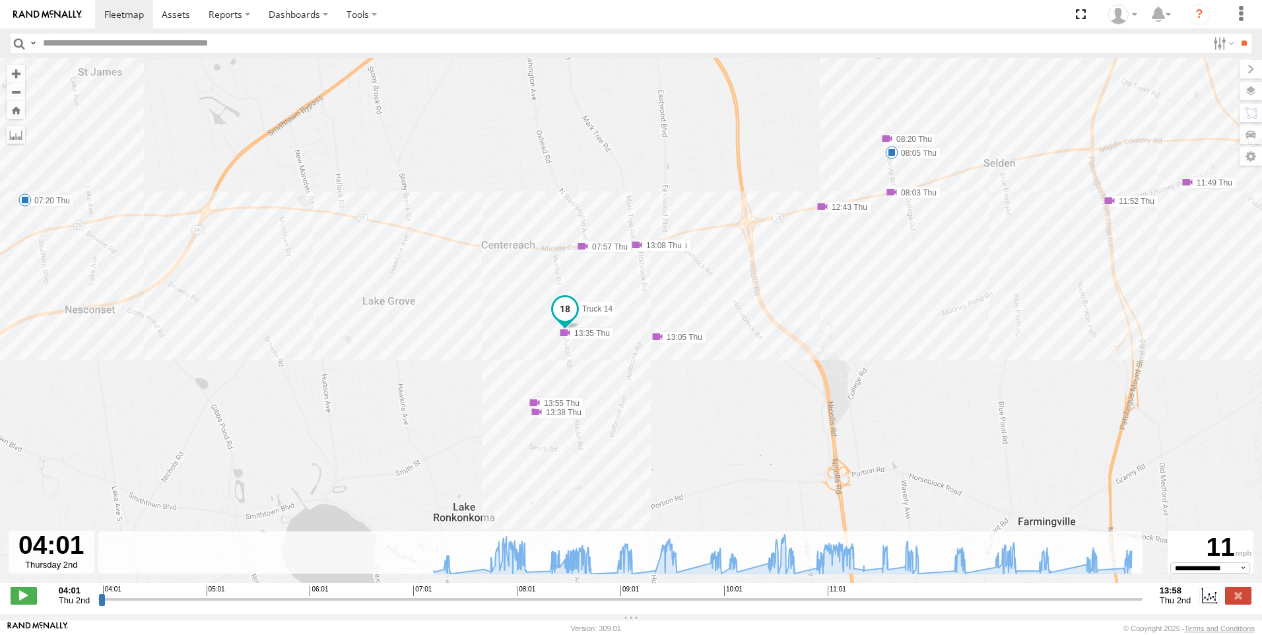
click at [891, 152] on span at bounding box center [891, 152] width 13 height 13
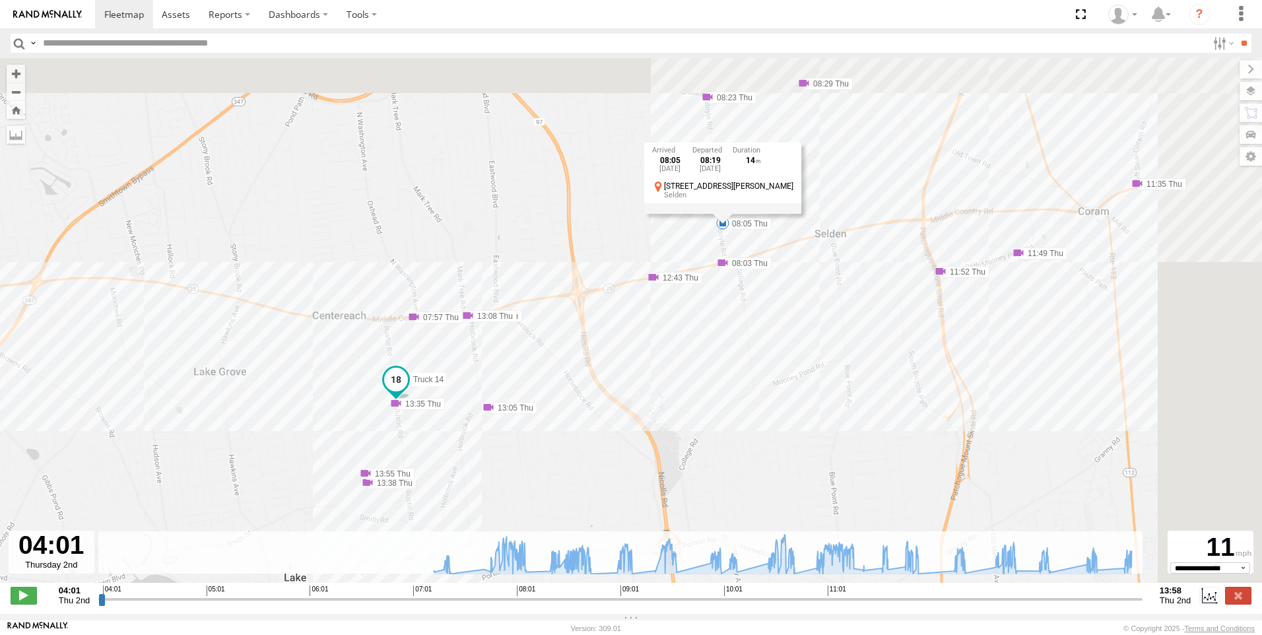
drag, startPoint x: 787, startPoint y: 269, endPoint x: 488, endPoint y: 383, distance: 320.6
click at [488, 383] on div "Truck 14 07:20 Thu 08:05 Thu 08:42 Thu 09:06 Thu 09:33 Thu 10:40 Thu 10:58 Thu …" at bounding box center [631, 327] width 1262 height 538
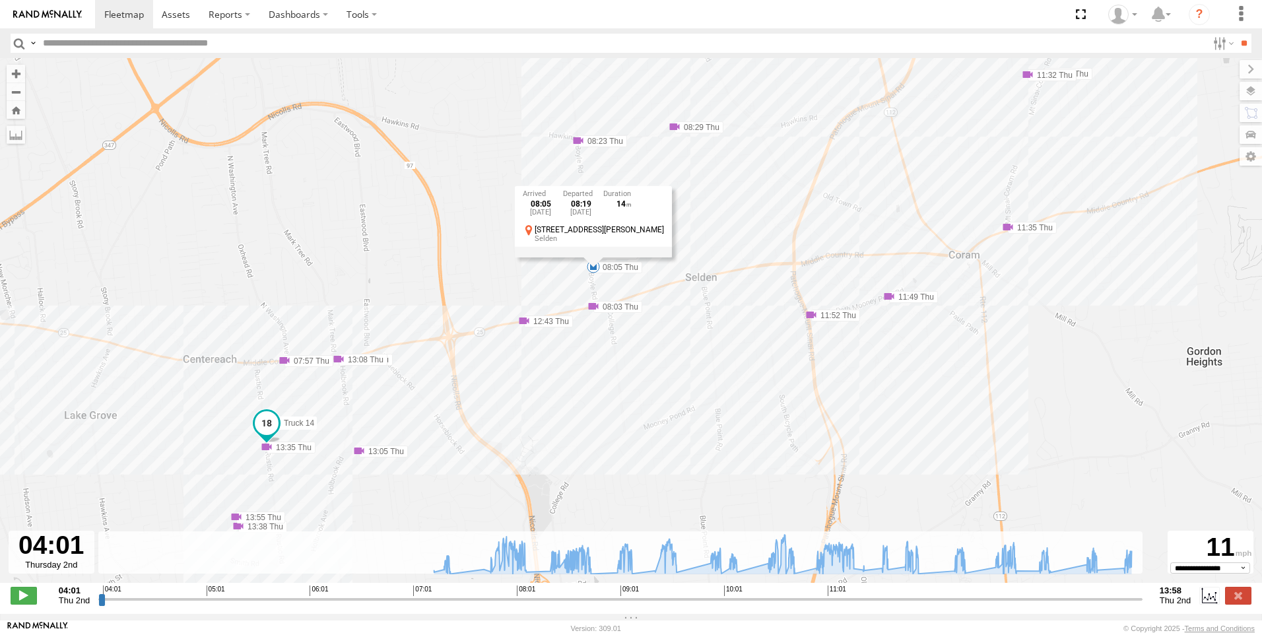
click at [577, 142] on span at bounding box center [577, 140] width 13 height 13
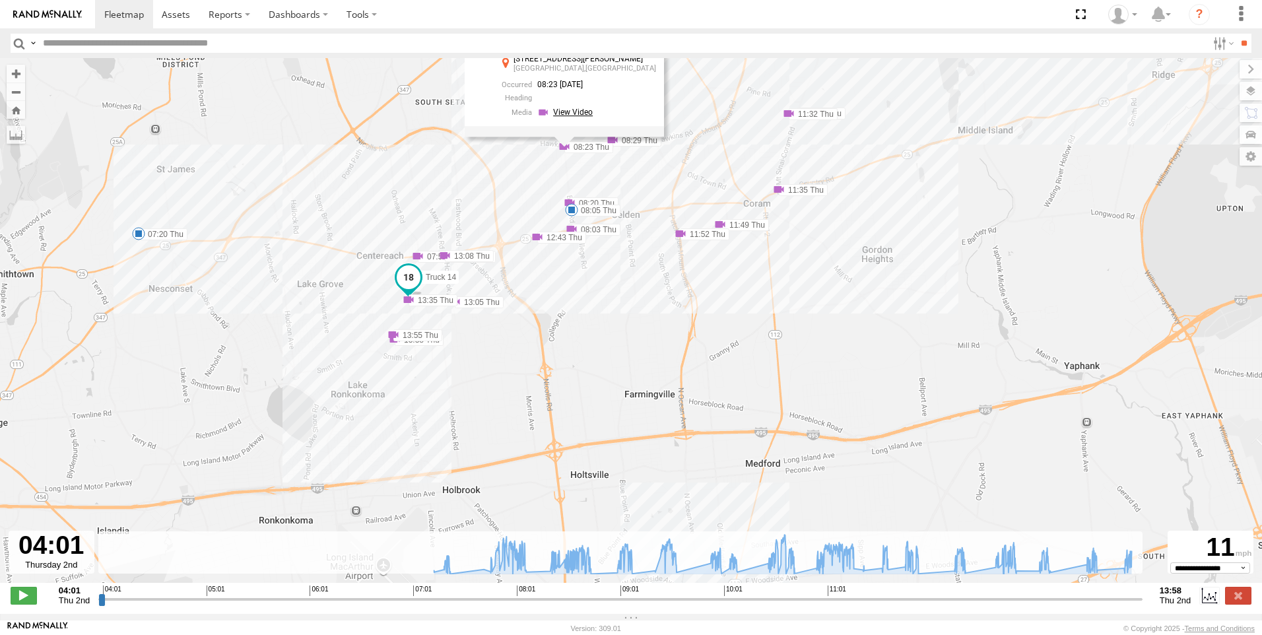
click at [564, 118] on link at bounding box center [566, 112] width 59 height 13
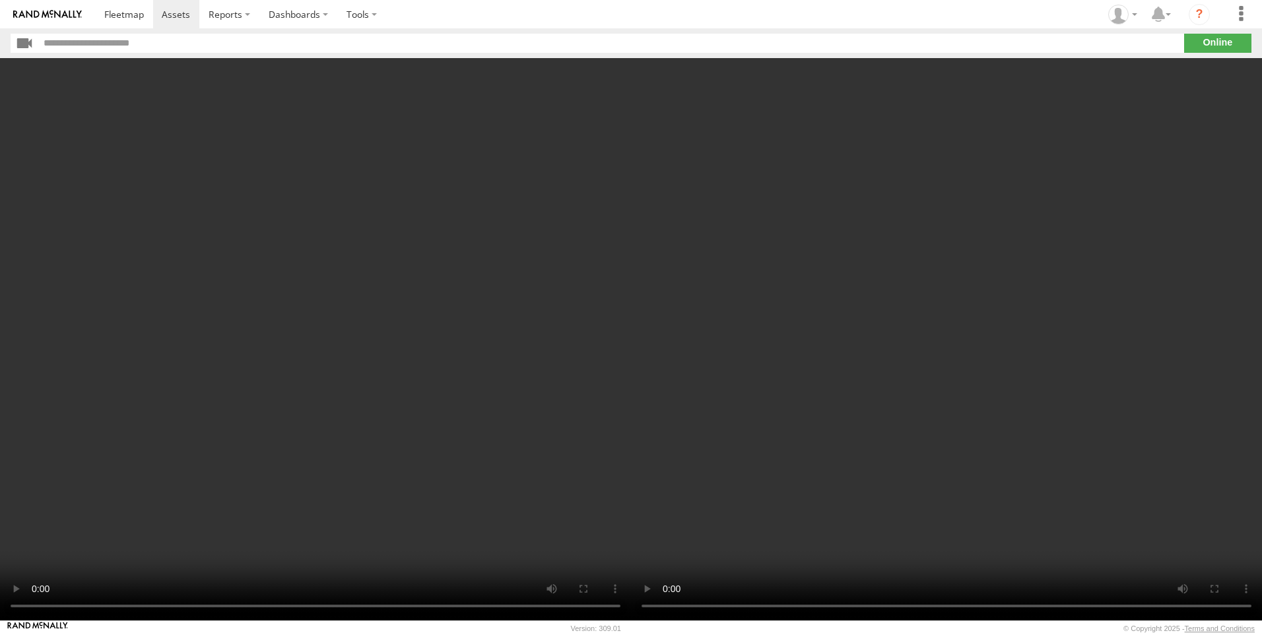
click at [315, 81] on video at bounding box center [315, 339] width 631 height 562
click at [185, 537] on video at bounding box center [315, 339] width 631 height 562
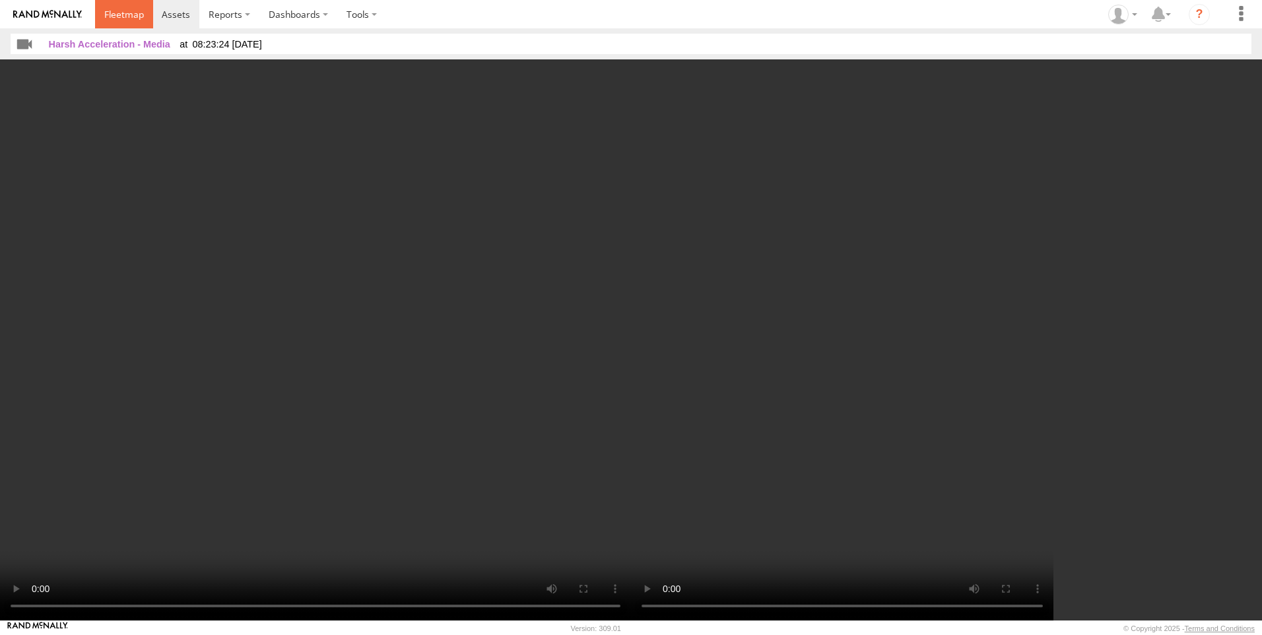
click at [123, 11] on span at bounding box center [124, 14] width 40 height 13
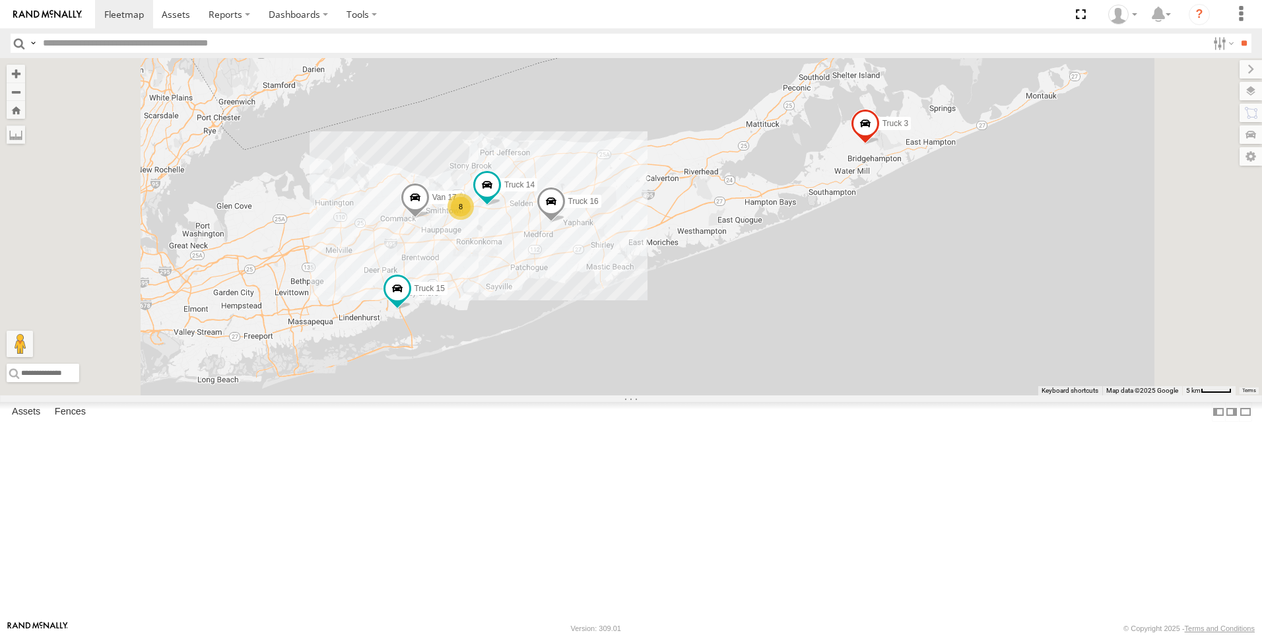
click at [0, 0] on link at bounding box center [0, 0] width 0 height 0
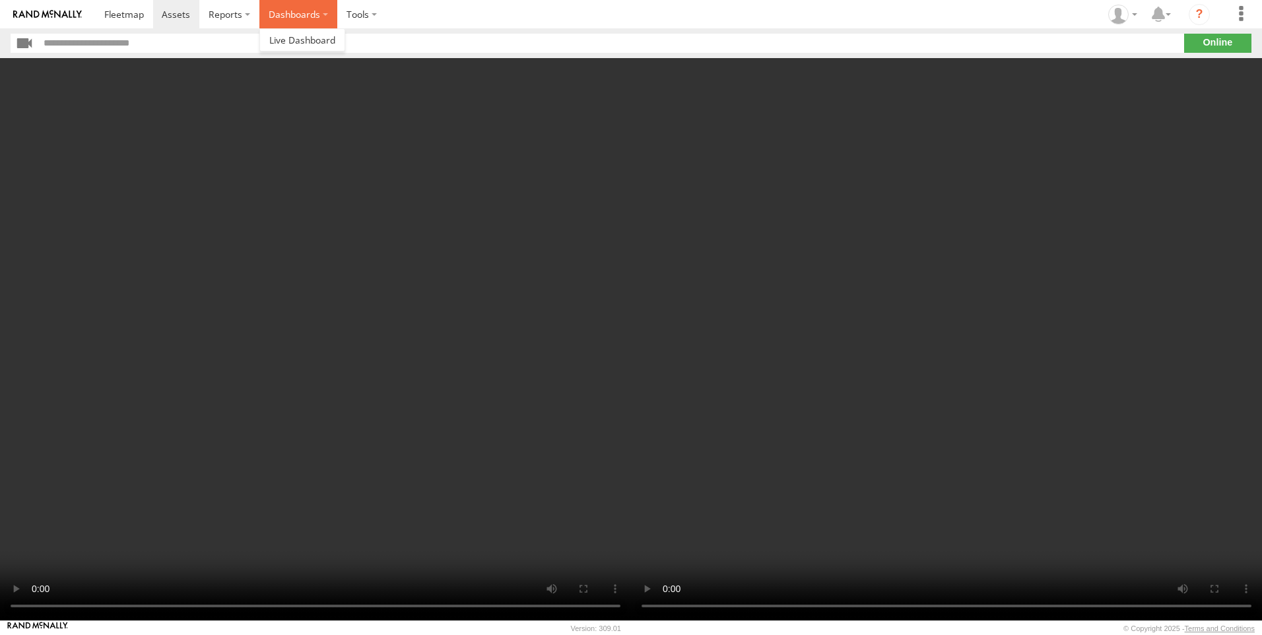
click at [325, 15] on label "Dashboards" at bounding box center [298, 14] width 78 height 28
click at [310, 37] on span at bounding box center [302, 40] width 66 height 13
